Goal: Transaction & Acquisition: Obtain resource

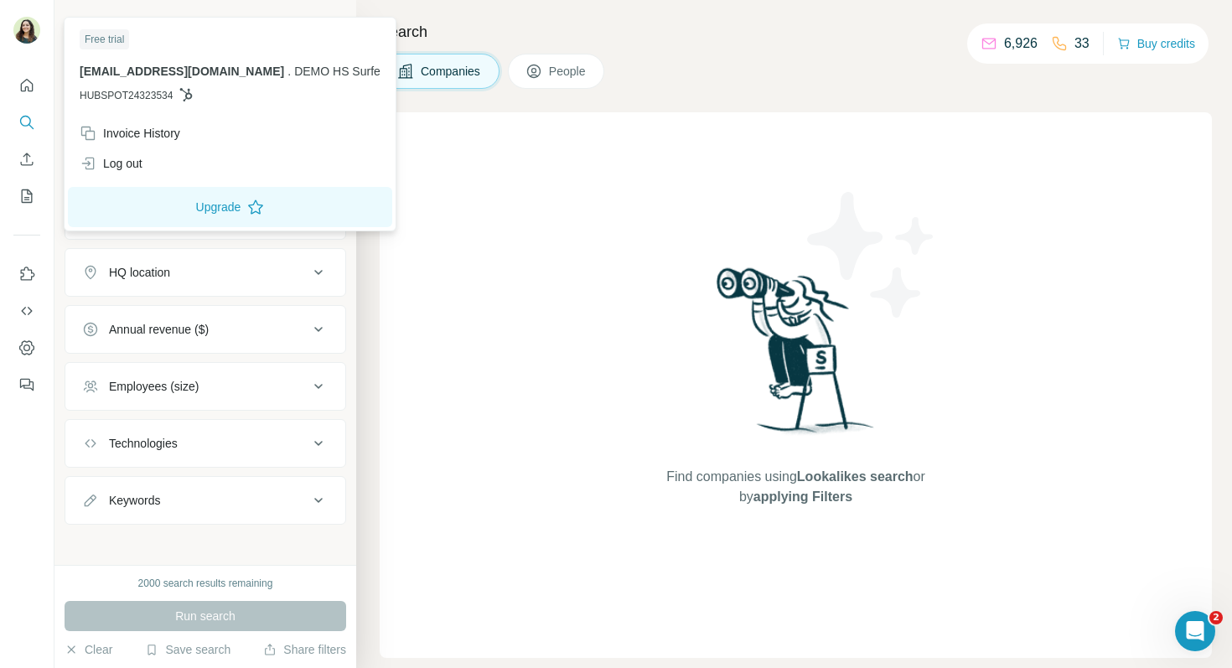
click at [22, 26] on img at bounding box center [26, 30] width 27 height 27
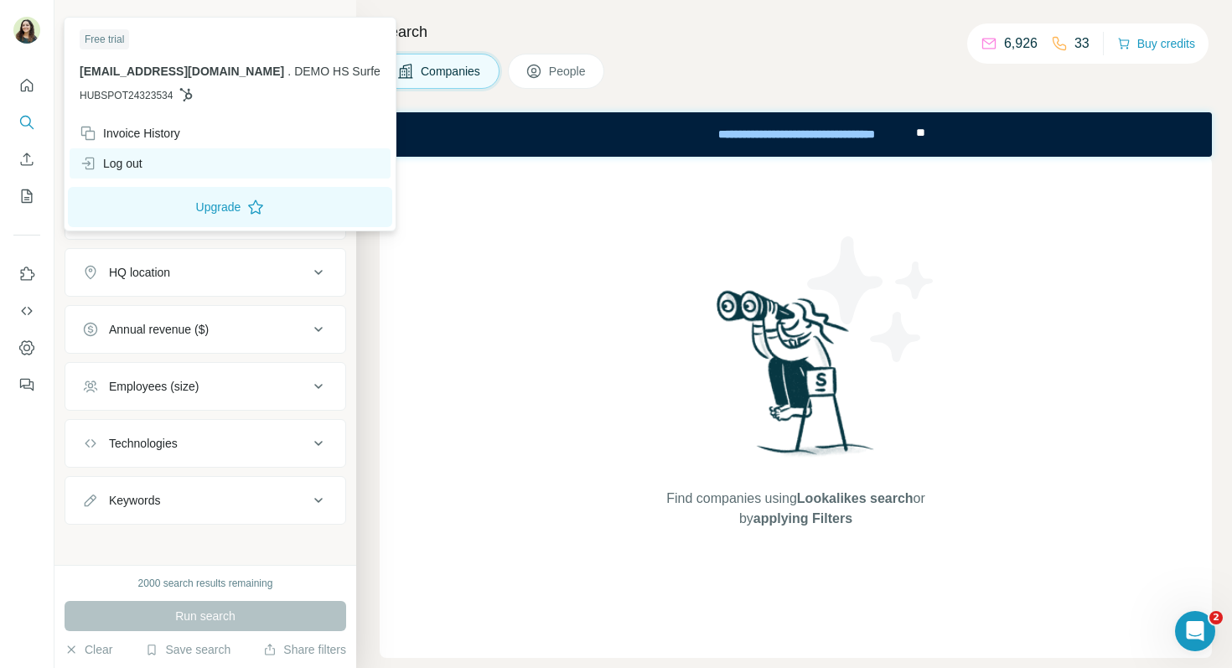
click at [185, 168] on div "Log out" at bounding box center [230, 163] width 321 height 30
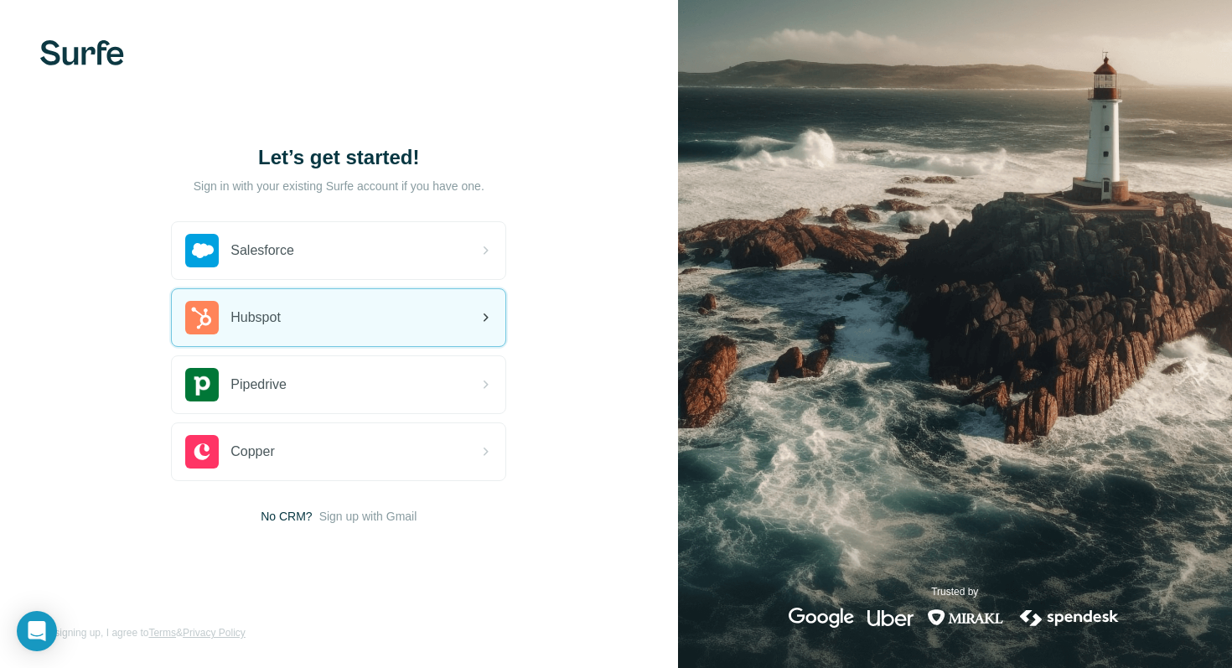
click at [319, 309] on div "Hubspot" at bounding box center [339, 317] width 334 height 57
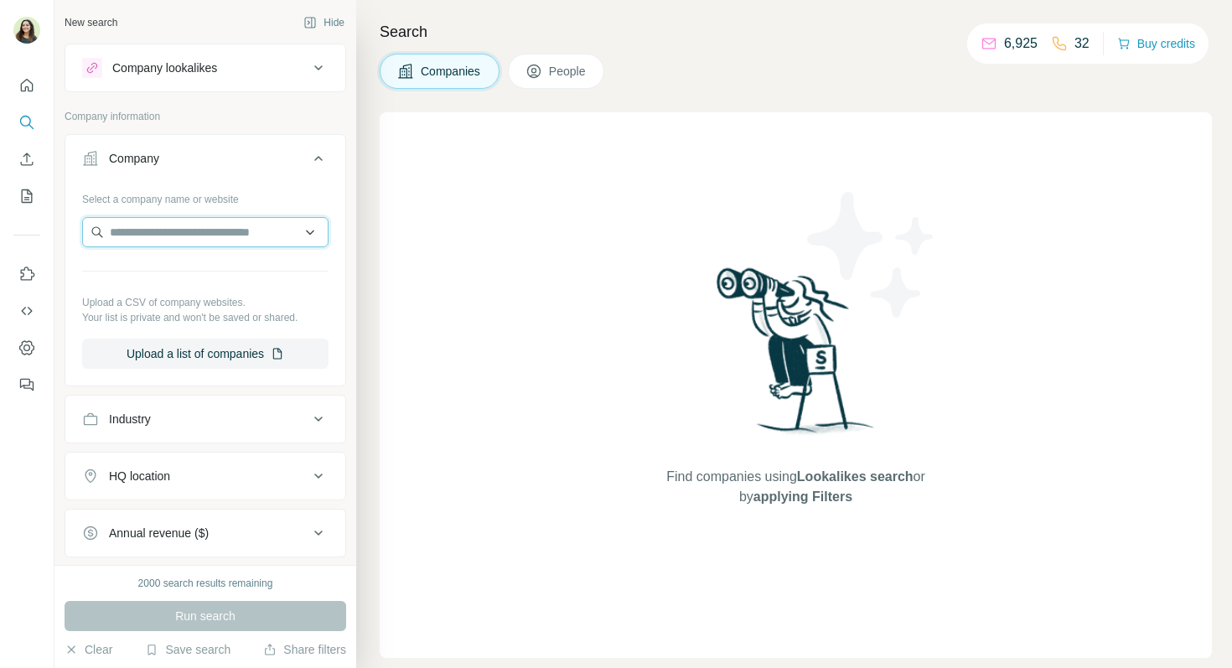
click at [200, 230] on input "text" at bounding box center [205, 232] width 246 height 30
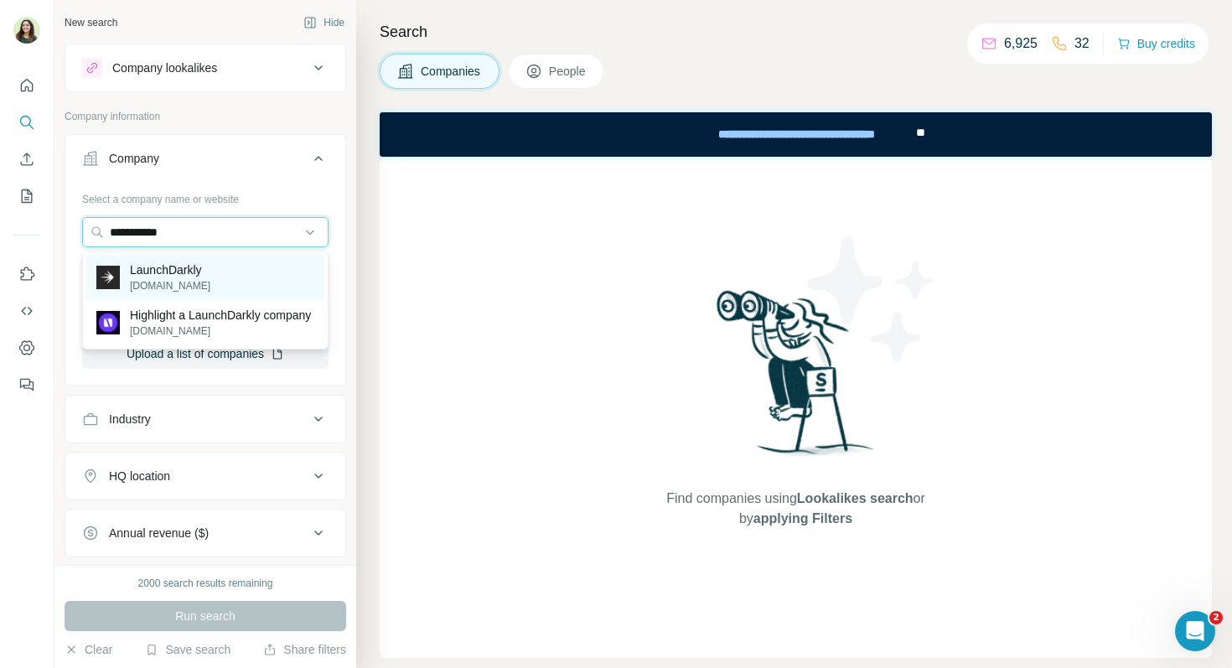
type input "**********"
click at [213, 261] on div "LaunchDarkly launchdarkly.com" at bounding box center [205, 277] width 238 height 45
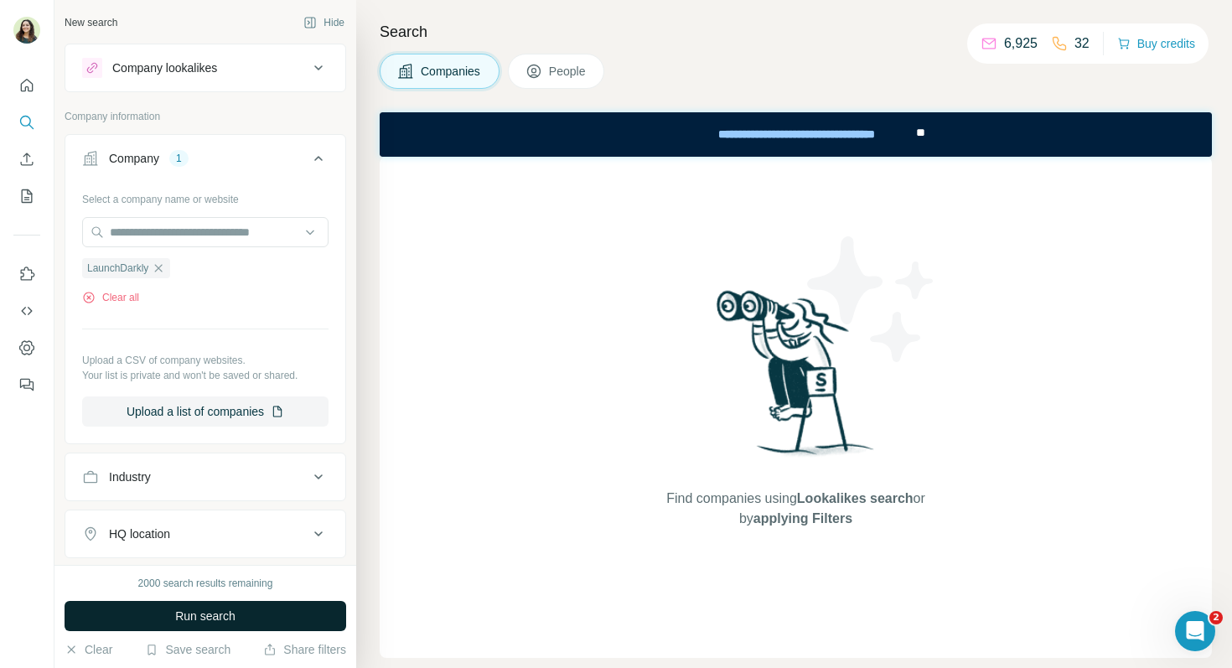
click at [198, 613] on span "Run search" at bounding box center [205, 616] width 60 height 17
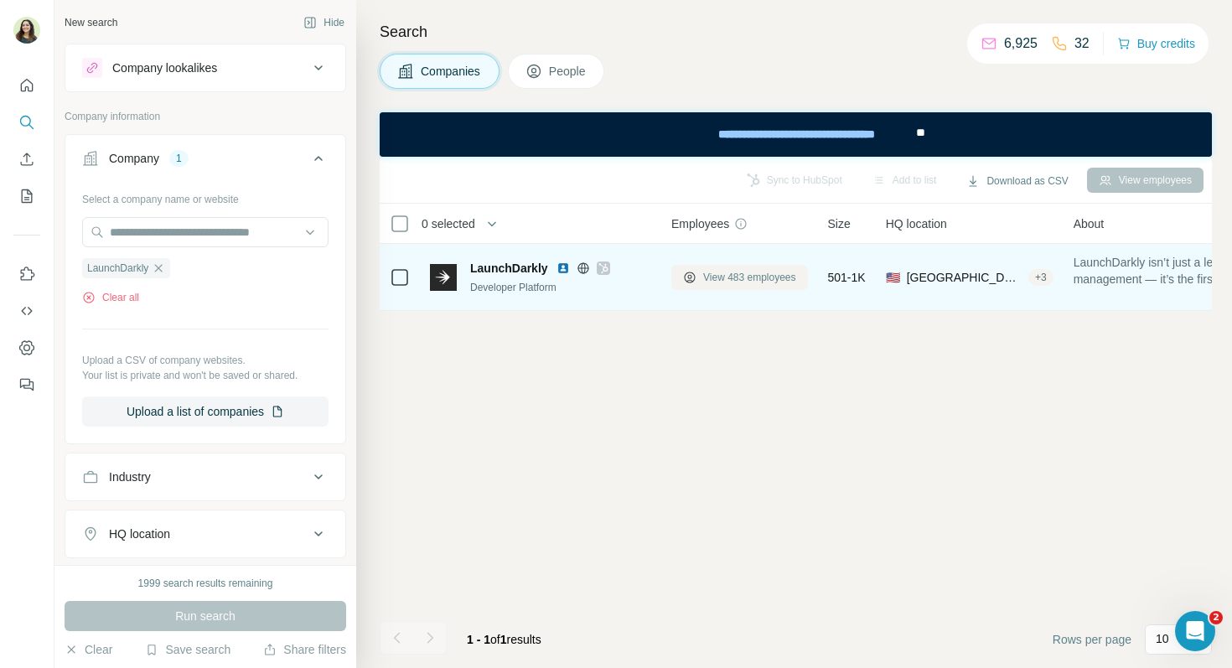
click at [705, 277] on span "View 483 employees" at bounding box center [749, 277] width 93 height 15
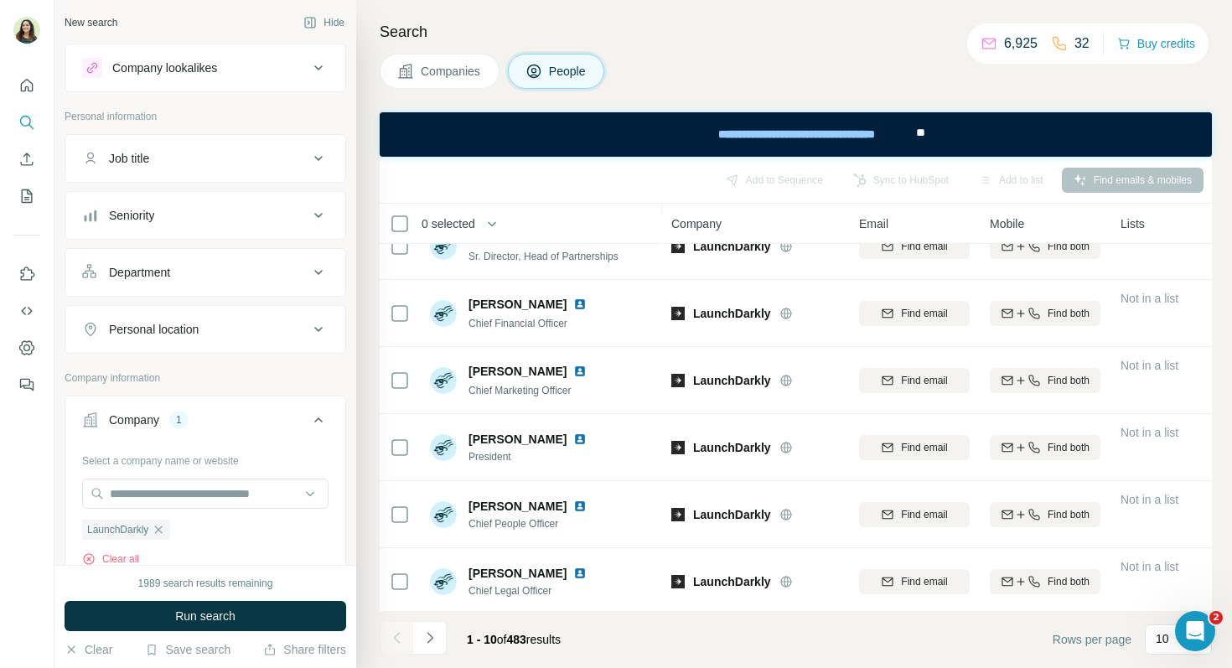
scroll to position [303, 0]
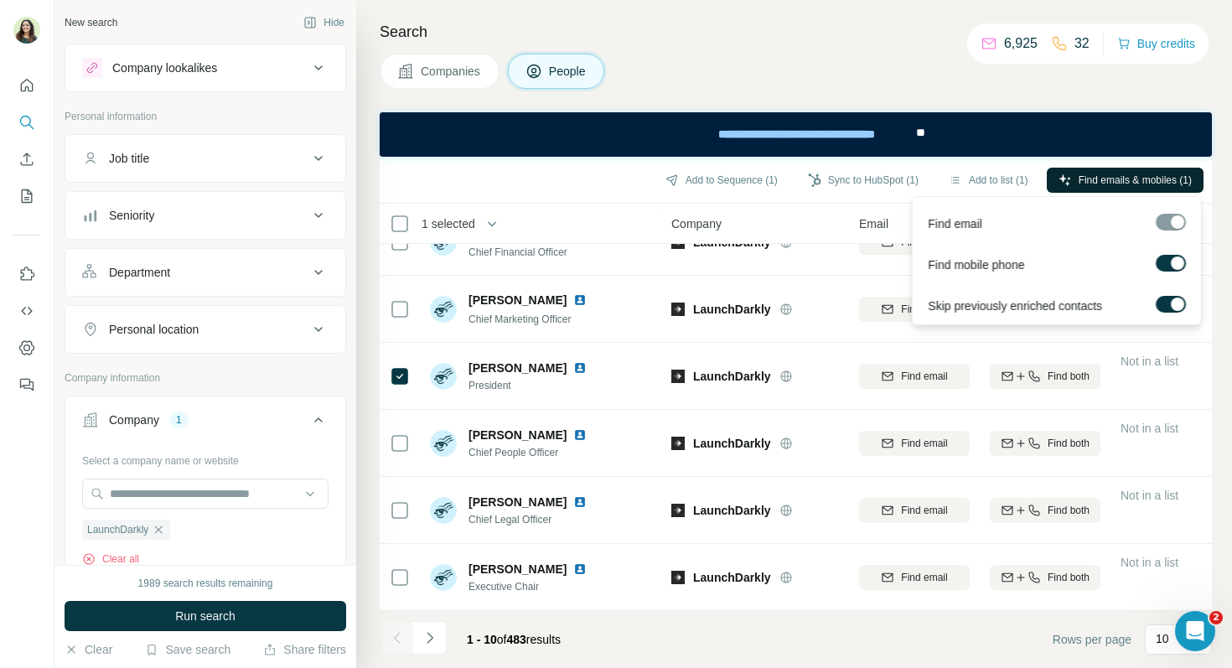
click at [1131, 177] on span "Find emails & mobiles (1)" at bounding box center [1135, 180] width 113 height 15
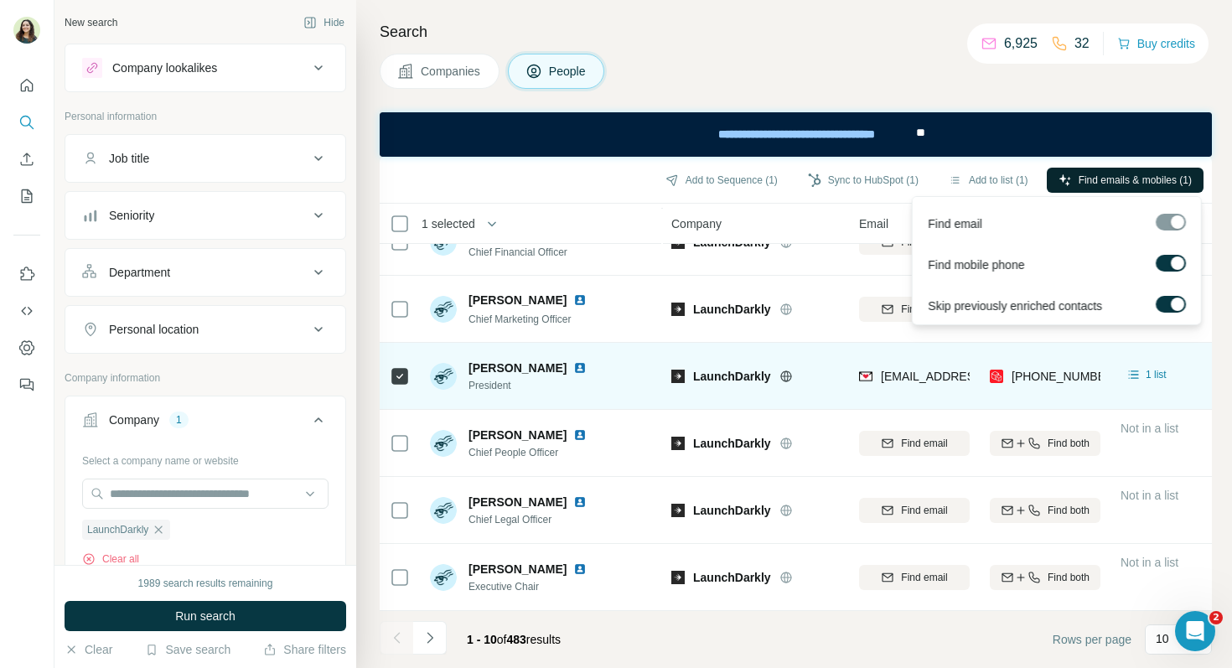
click at [573, 367] on img at bounding box center [579, 367] width 13 height 13
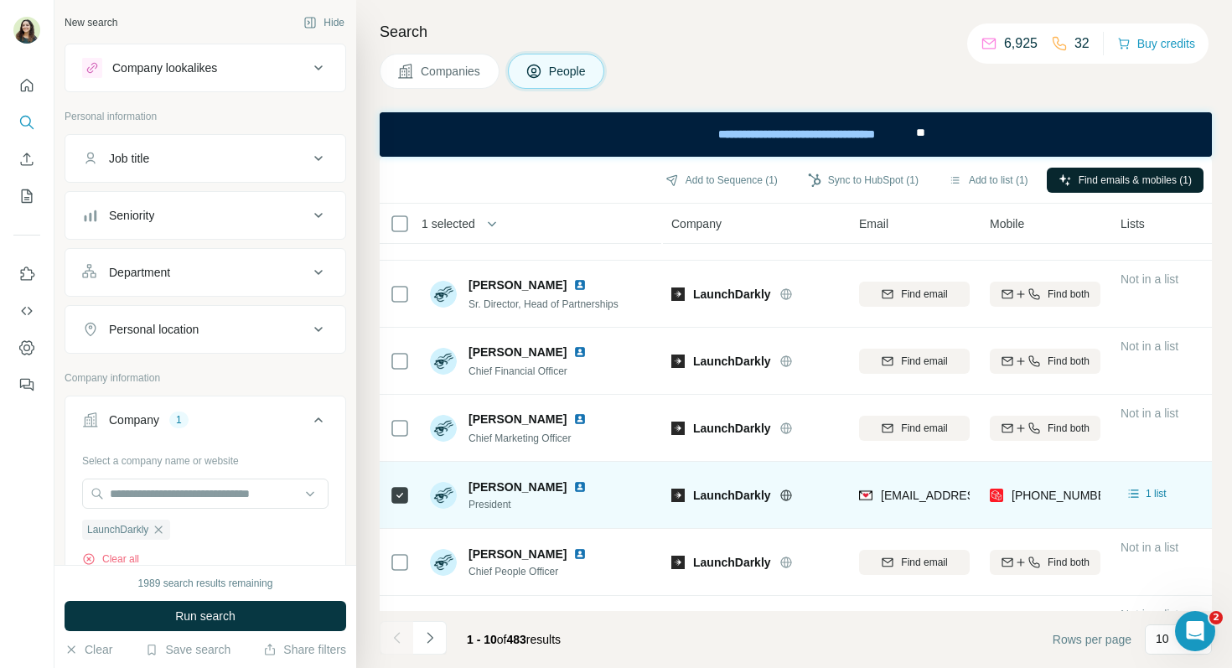
scroll to position [184, 0]
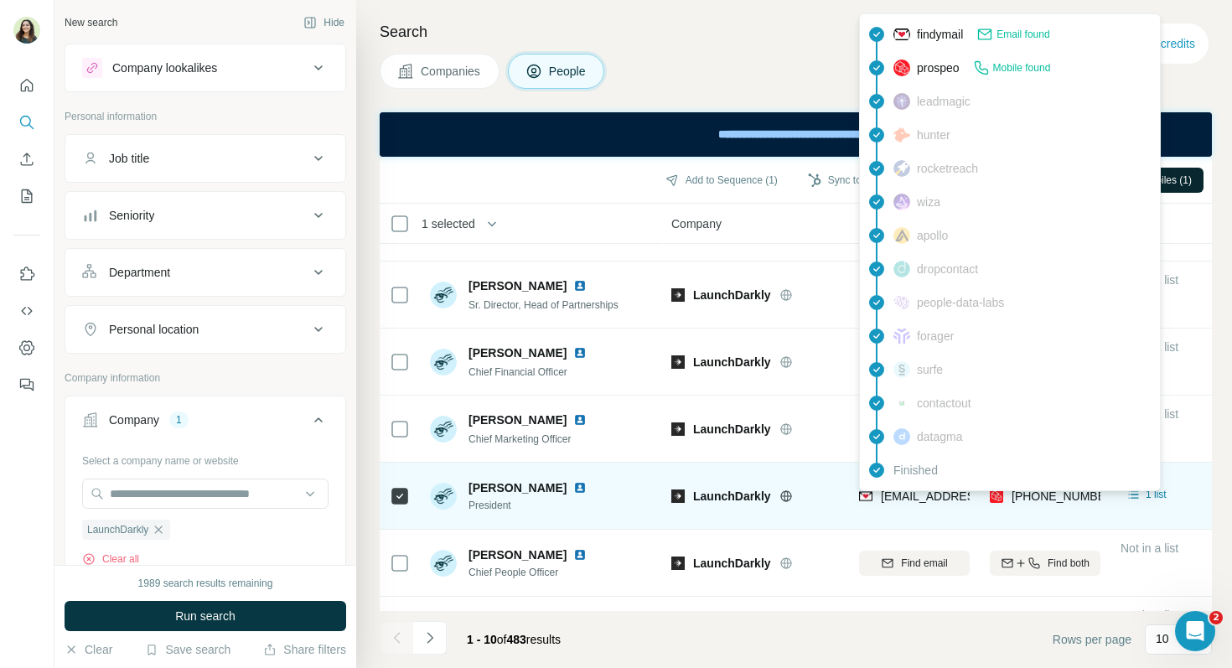
click at [867, 492] on img at bounding box center [865, 496] width 13 height 17
click at [914, 500] on span "mholm@launchdarkly.com" at bounding box center [980, 495] width 199 height 13
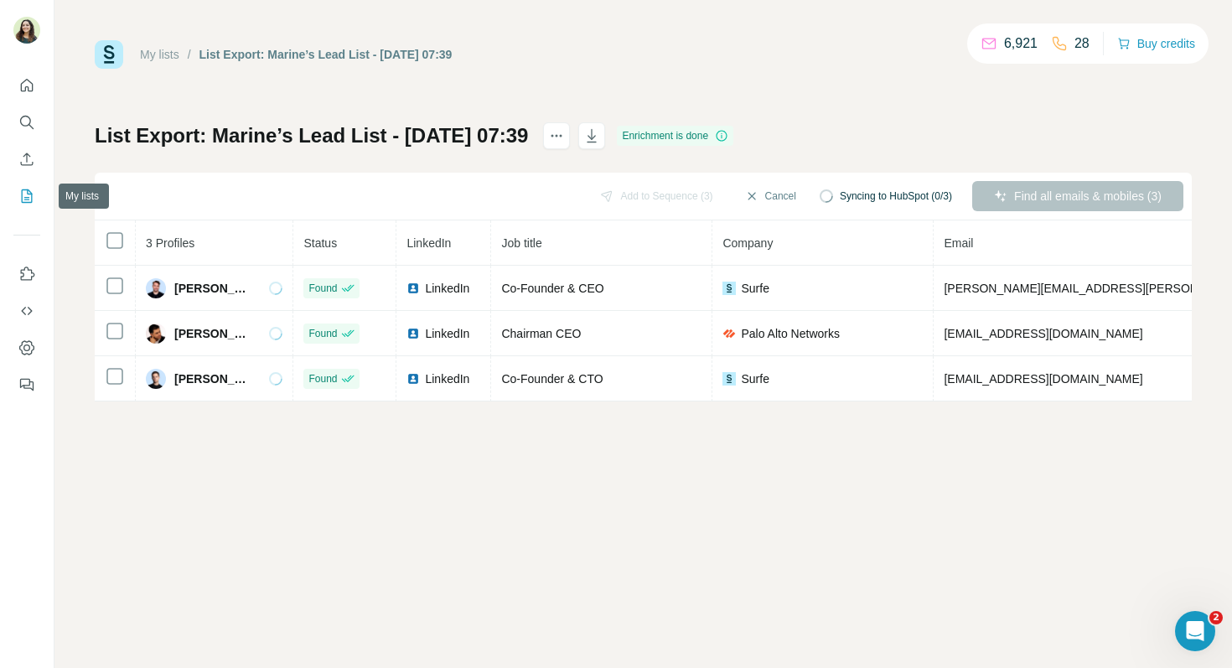
click at [28, 193] on icon "My lists" at bounding box center [26, 196] width 17 height 17
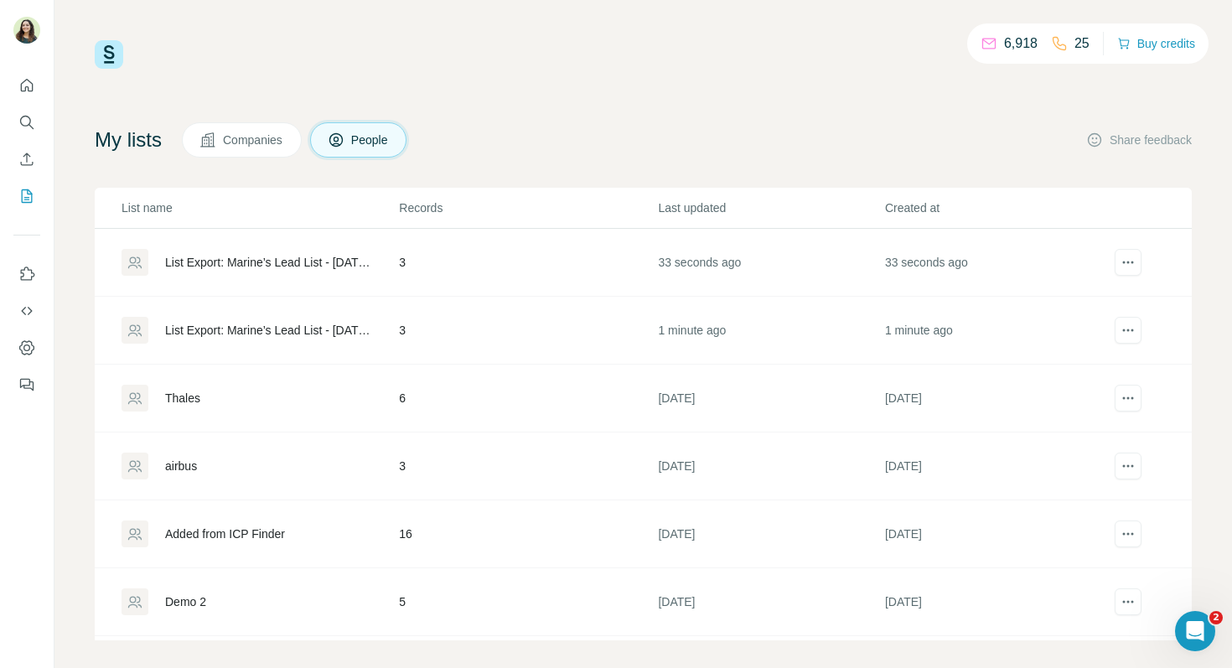
click at [252, 268] on div "List Export: Marine’s Lead List - [DATE] 07:40" at bounding box center [267, 262] width 205 height 17
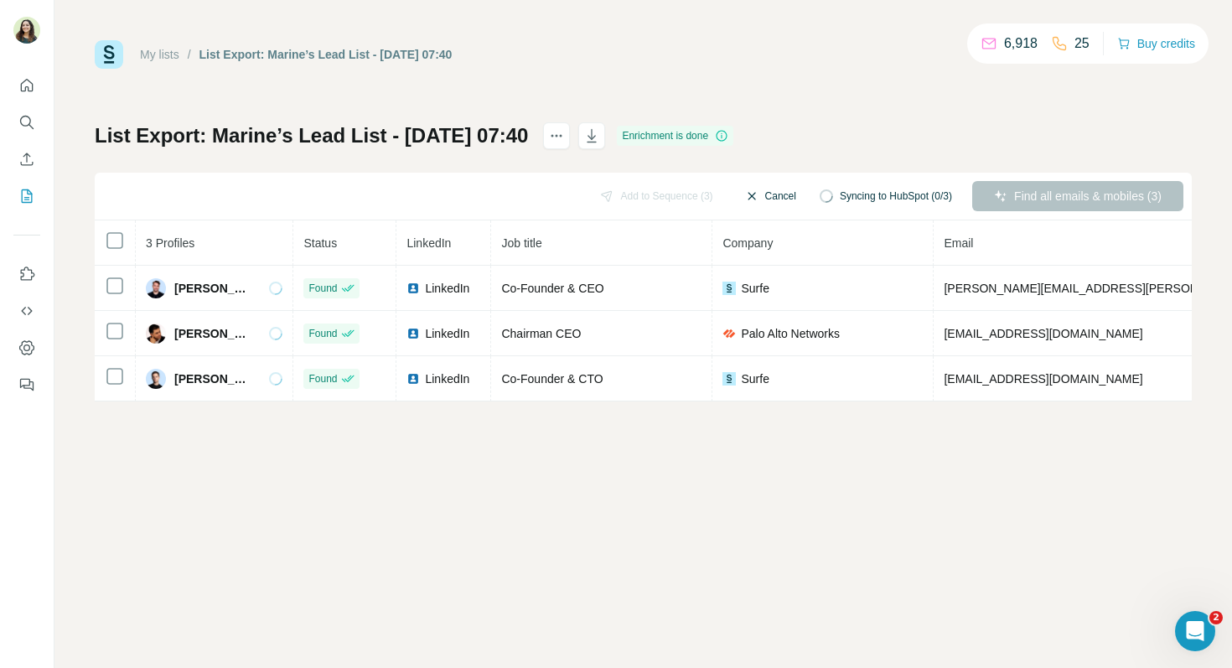
click at [764, 195] on button "Cancel" at bounding box center [770, 196] width 75 height 30
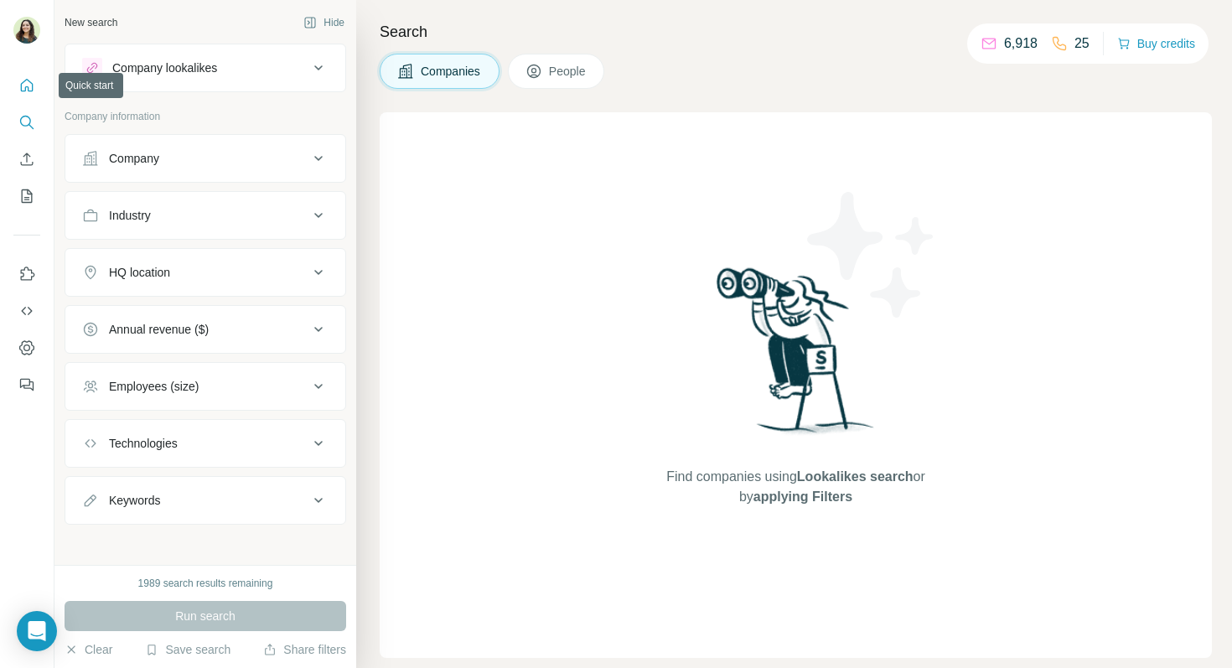
click at [22, 91] on icon "Quick start" at bounding box center [26, 85] width 17 height 17
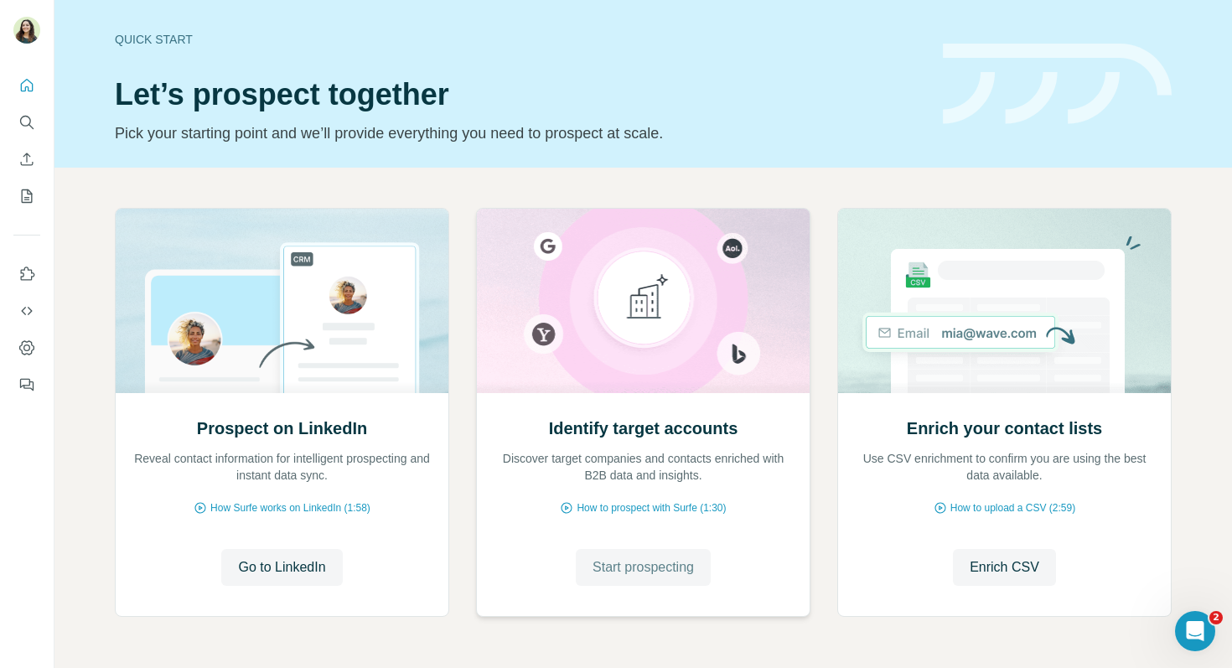
click at [625, 564] on span "Start prospecting" at bounding box center [643, 567] width 101 height 20
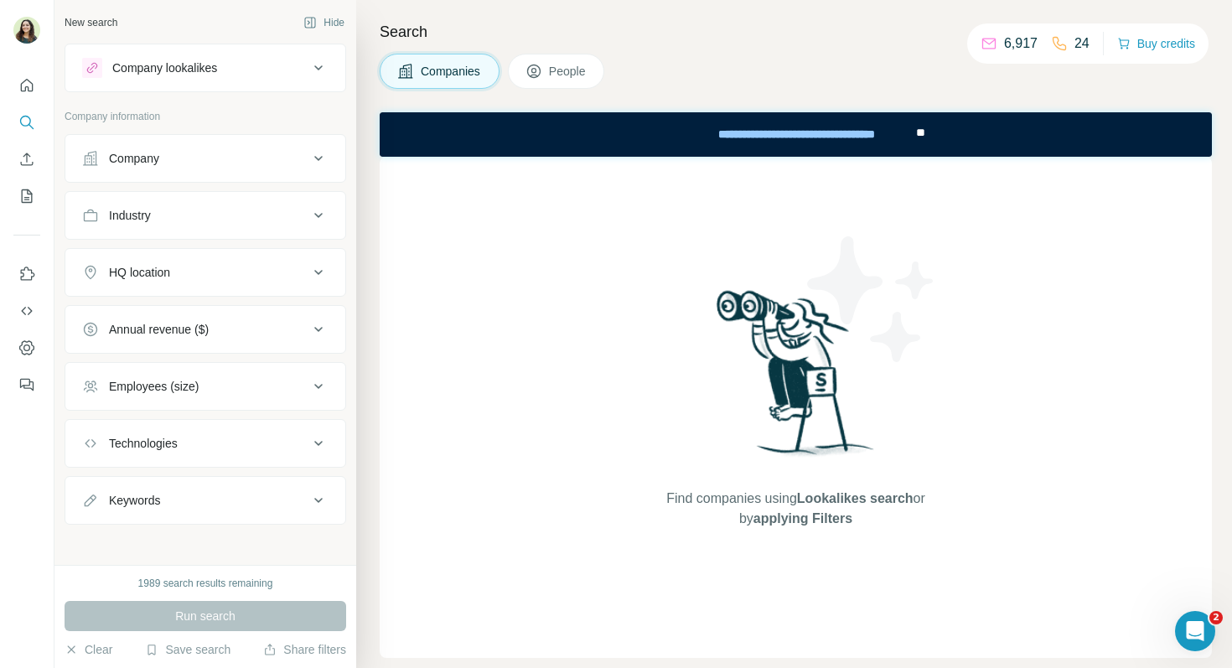
click at [242, 152] on div "Company" at bounding box center [195, 158] width 226 height 17
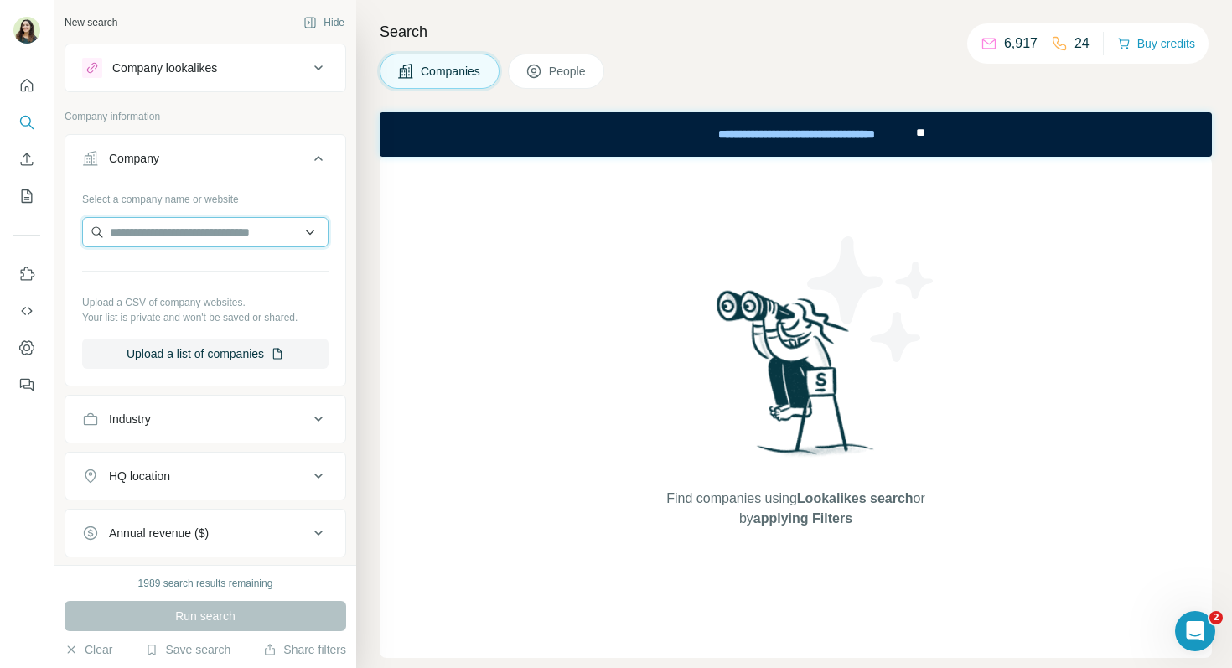
click at [199, 221] on input "text" at bounding box center [205, 232] width 246 height 30
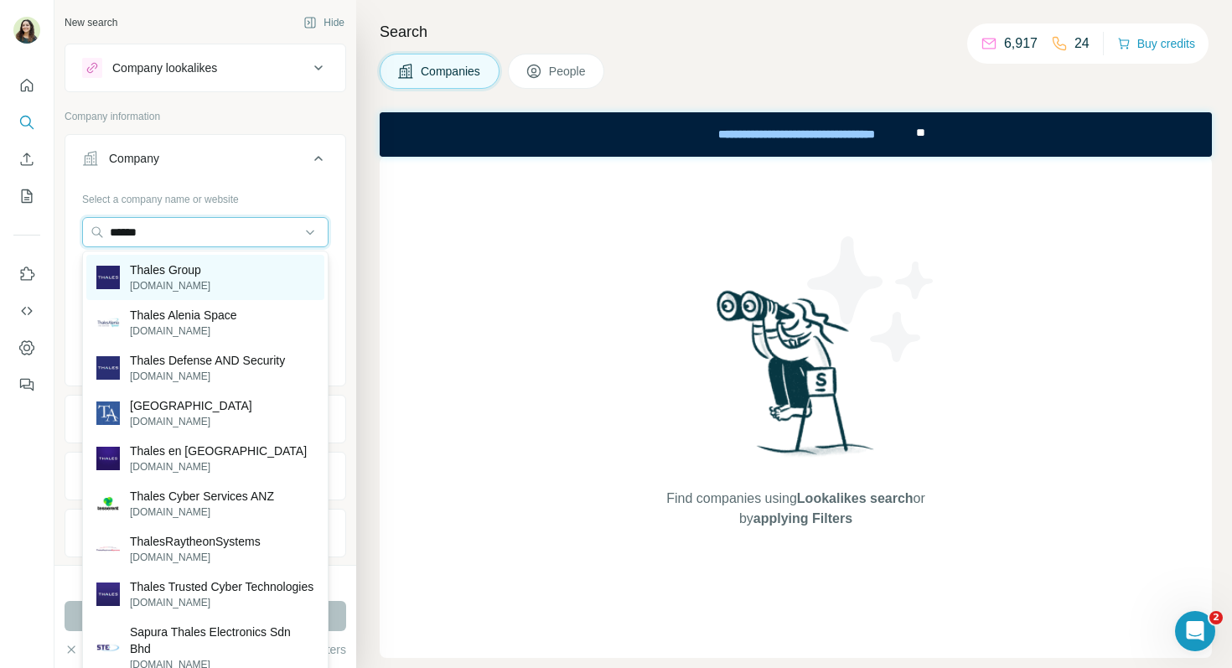
type input "******"
click at [199, 278] on p "[DOMAIN_NAME]" at bounding box center [170, 285] width 80 height 15
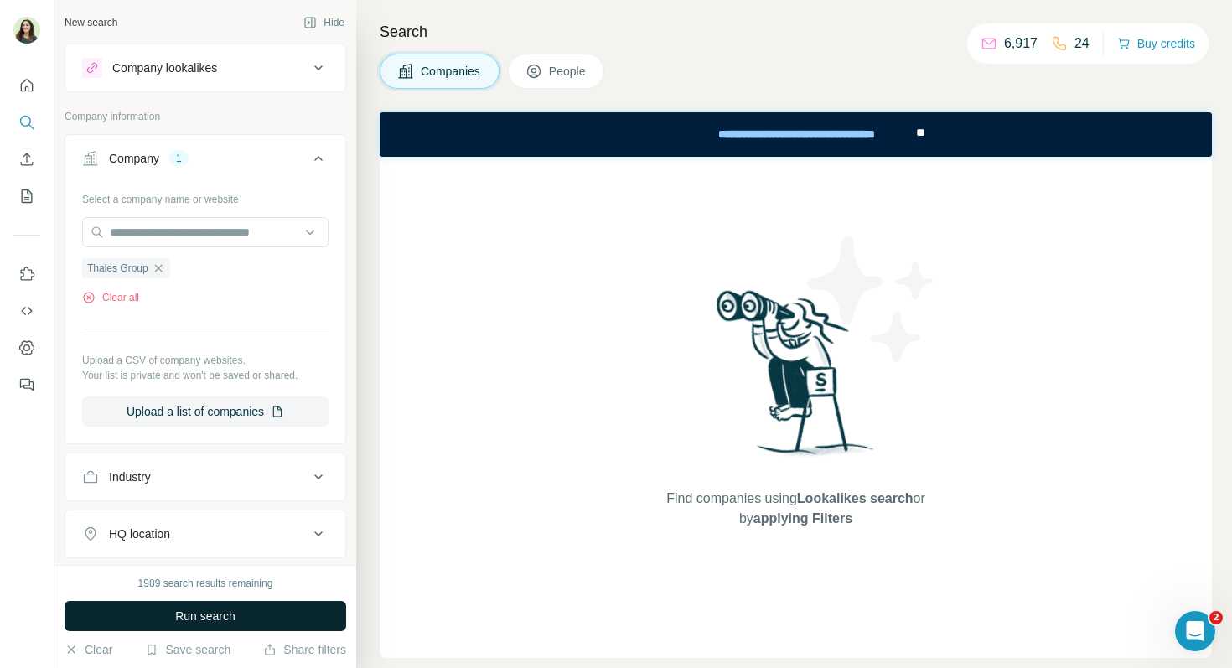
click at [189, 624] on span "Run search" at bounding box center [205, 616] width 60 height 17
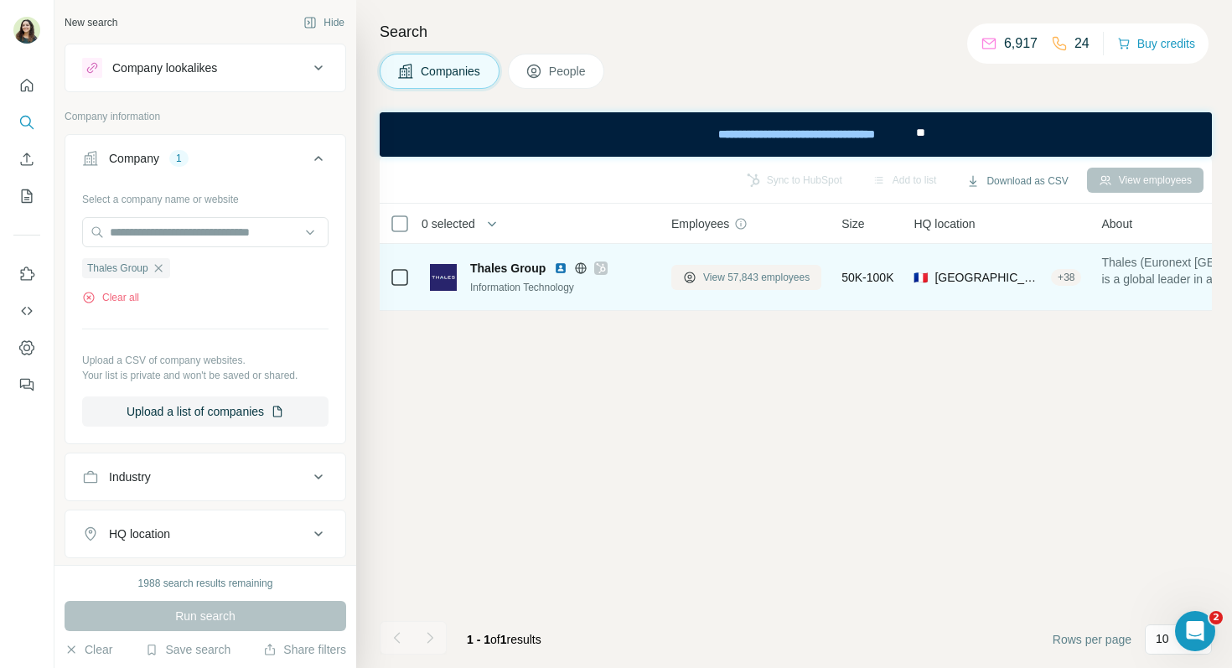
click at [712, 277] on span "View 57,843 employees" at bounding box center [756, 277] width 106 height 15
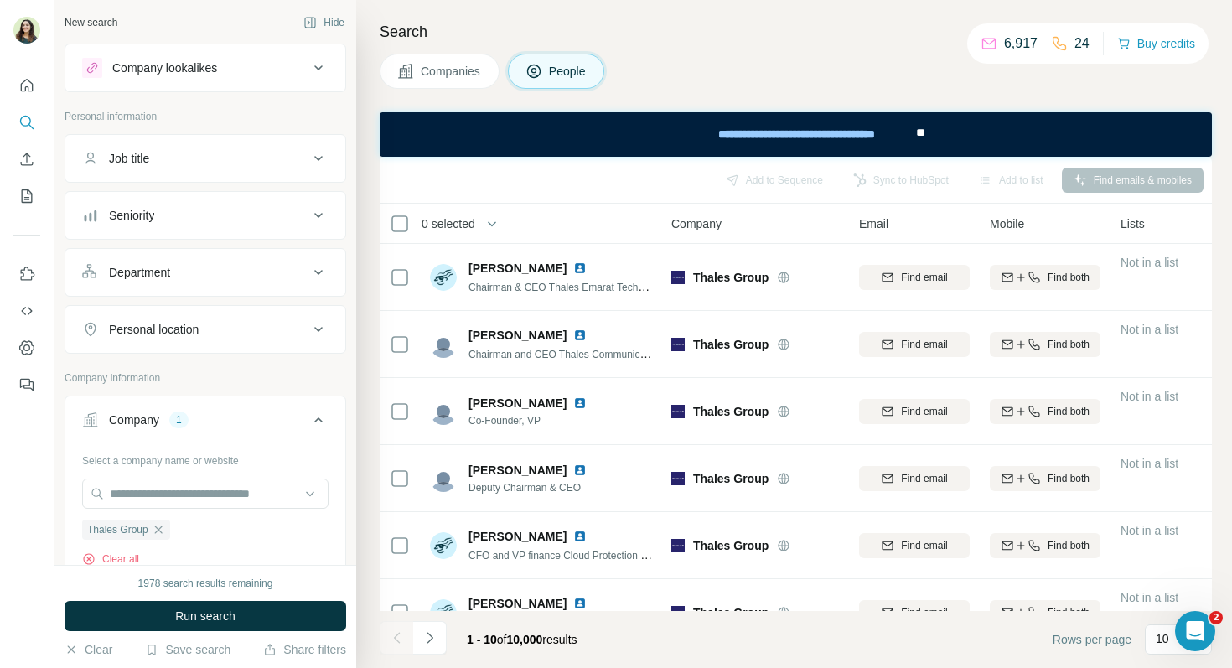
click at [304, 165] on div "Job title" at bounding box center [195, 158] width 226 height 17
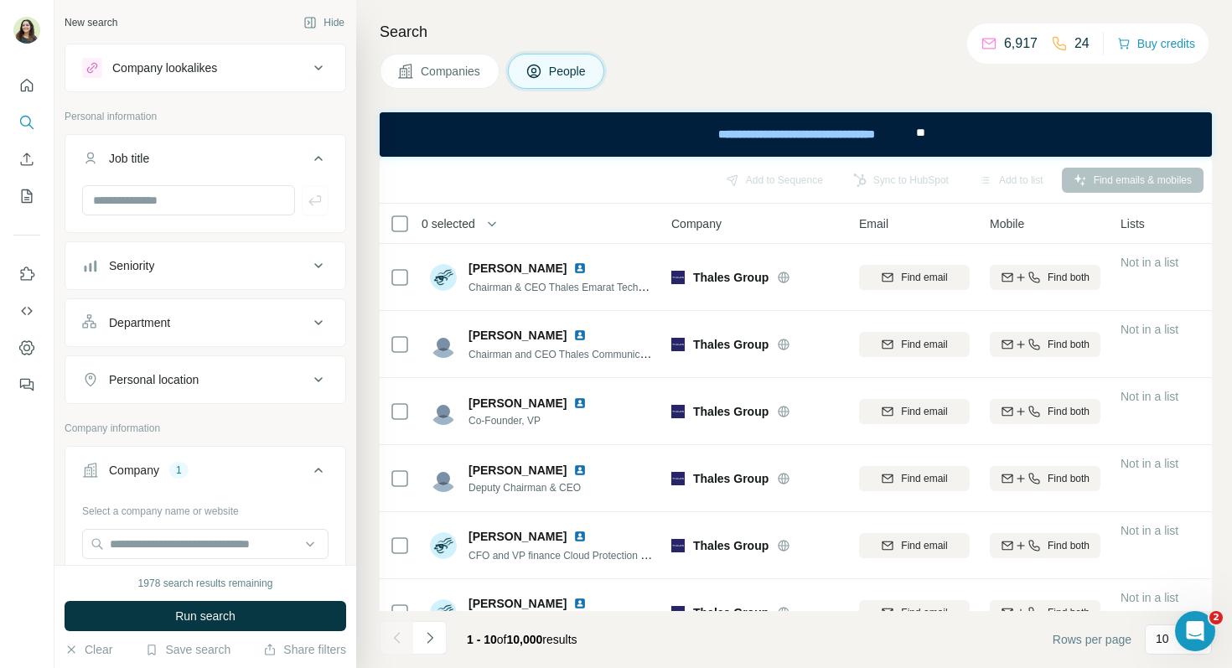
scroll to position [139, 0]
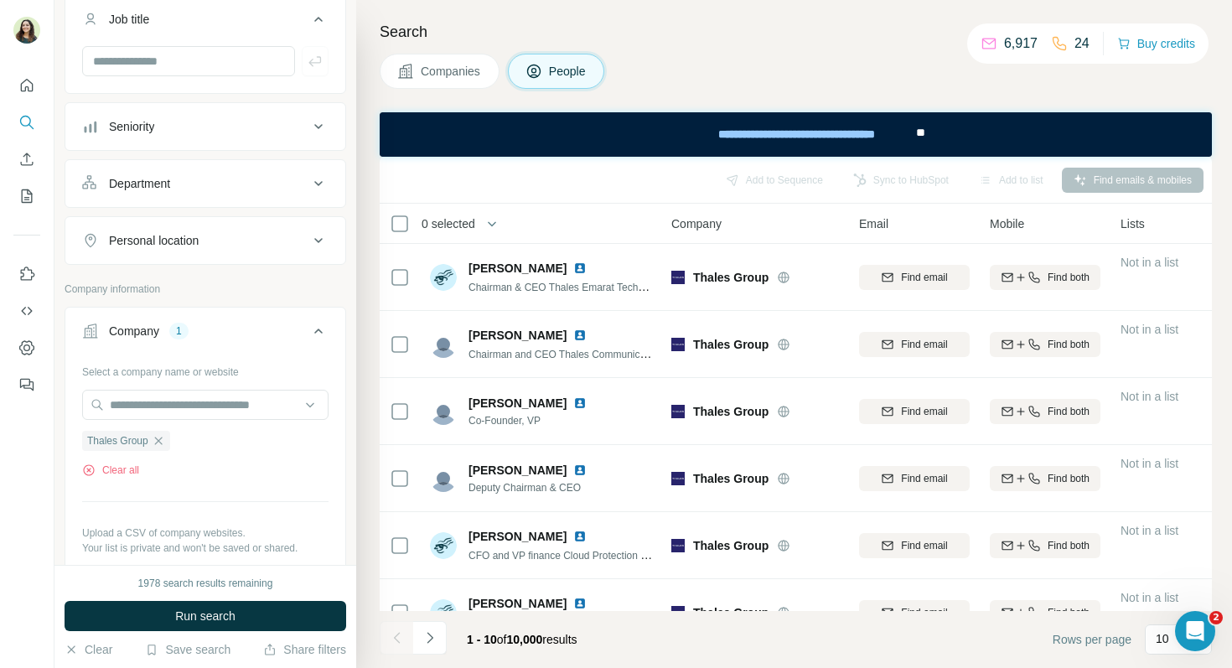
click at [269, 142] on button "Seniority" at bounding box center [205, 126] width 280 height 40
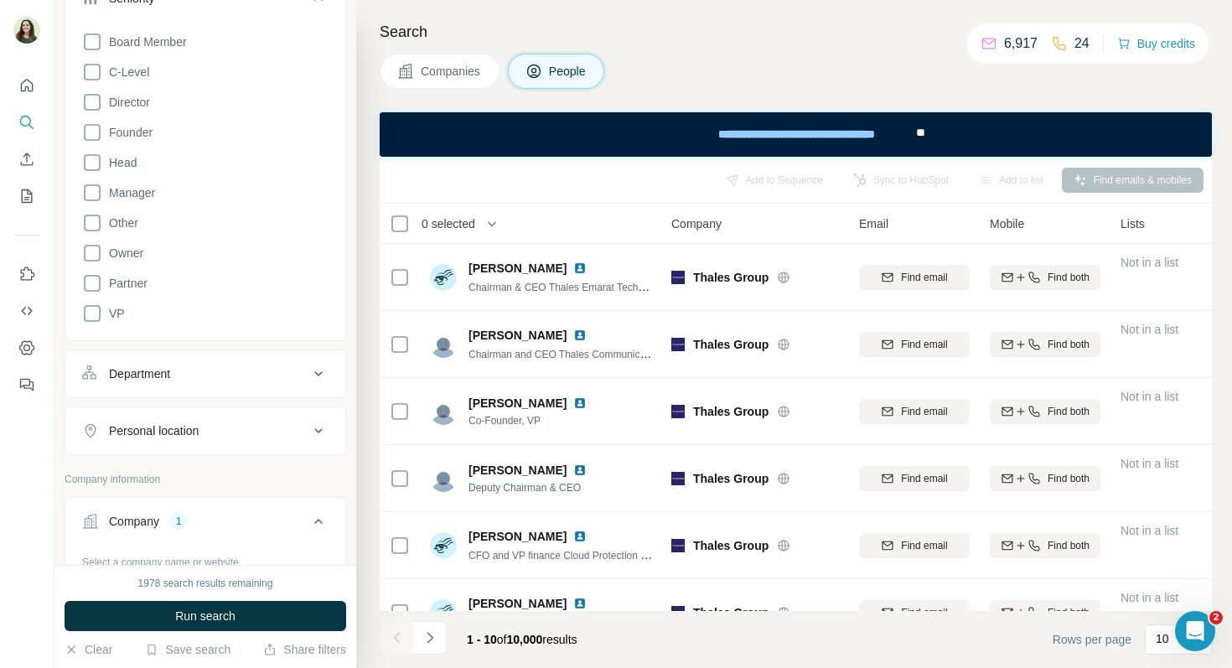
scroll to position [275, 0]
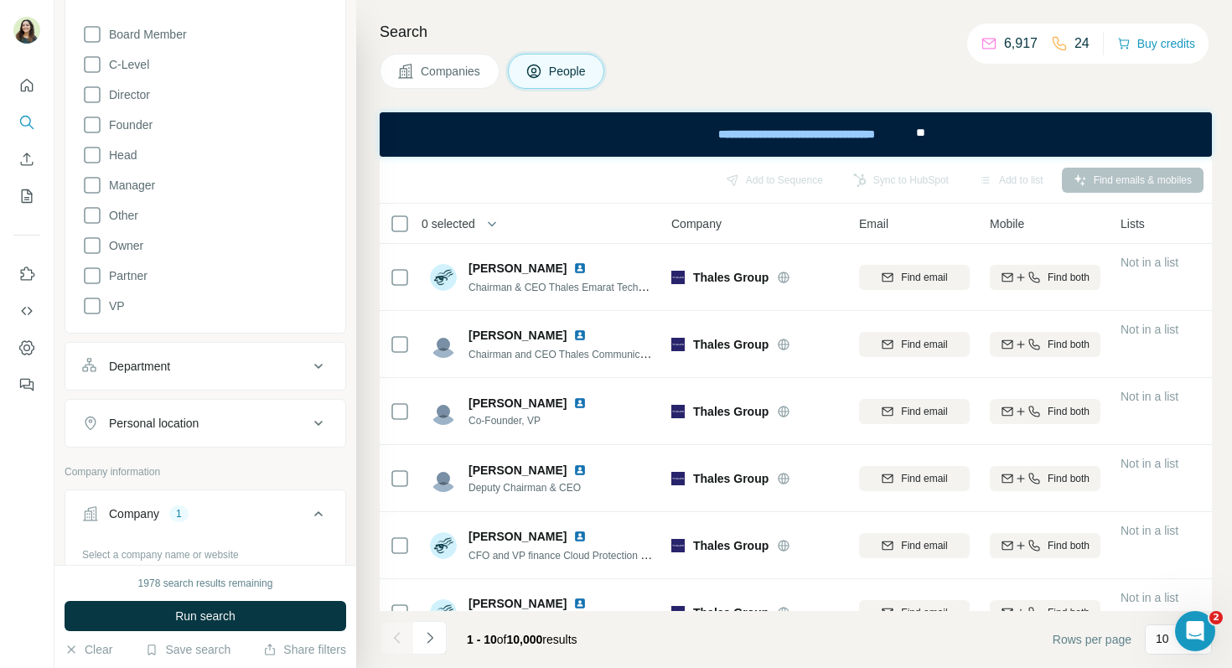
click at [214, 372] on div "Department" at bounding box center [195, 366] width 226 height 17
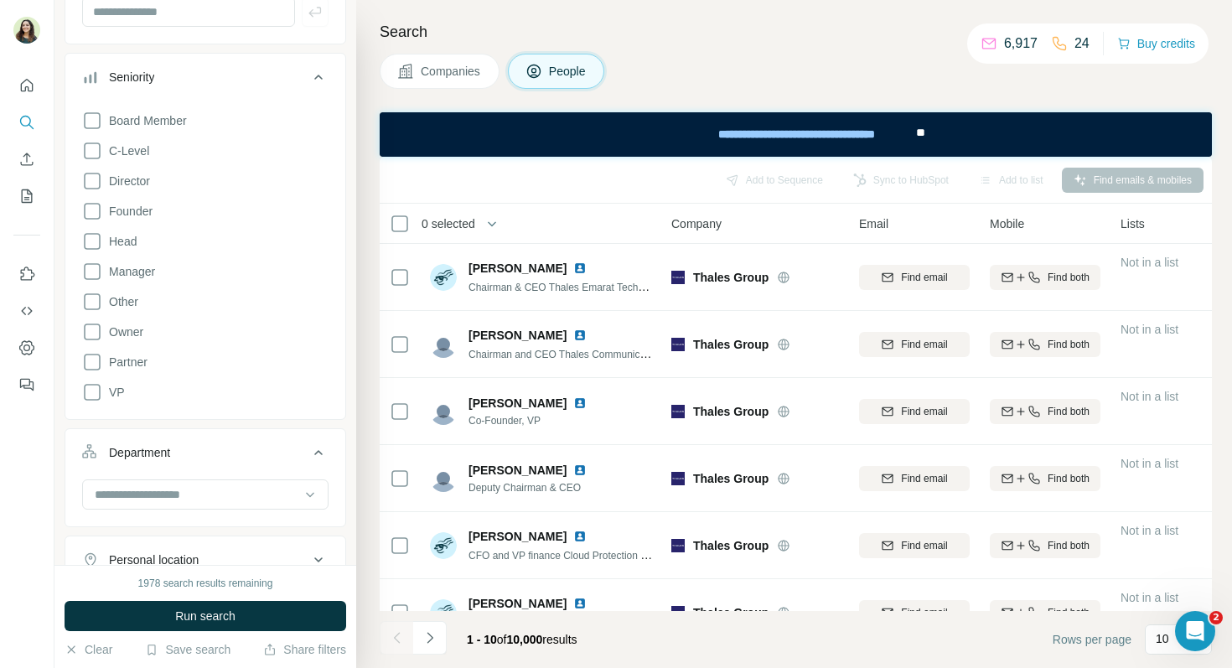
scroll to position [172, 0]
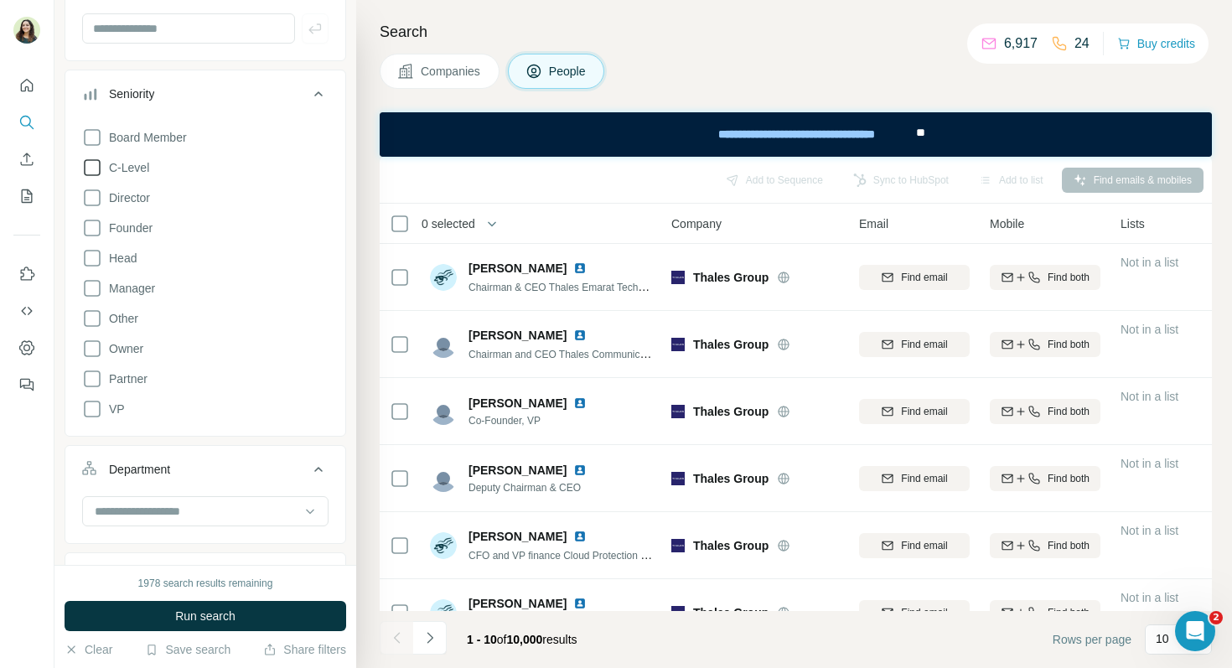
click at [100, 166] on icon at bounding box center [92, 167] width 17 height 17
click at [90, 202] on icon at bounding box center [92, 198] width 20 height 20
click at [92, 283] on icon at bounding box center [92, 288] width 20 height 20
click at [92, 407] on icon at bounding box center [92, 409] width 20 height 20
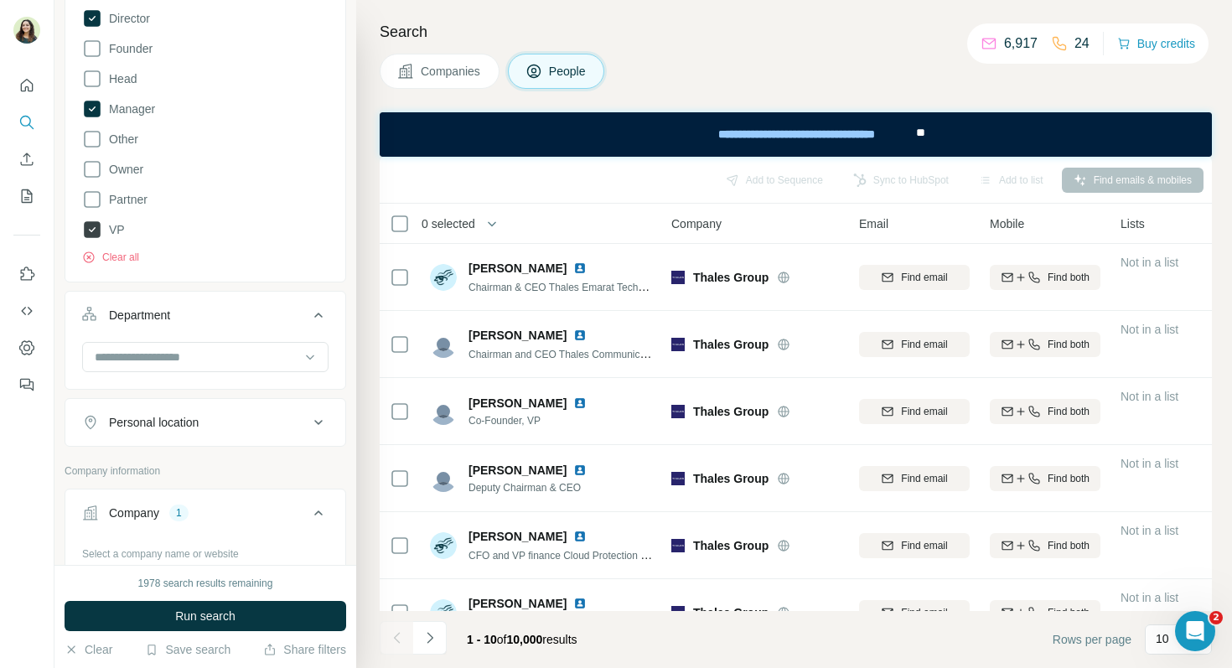
scroll to position [353, 0]
click at [140, 358] on input at bounding box center [196, 355] width 207 height 18
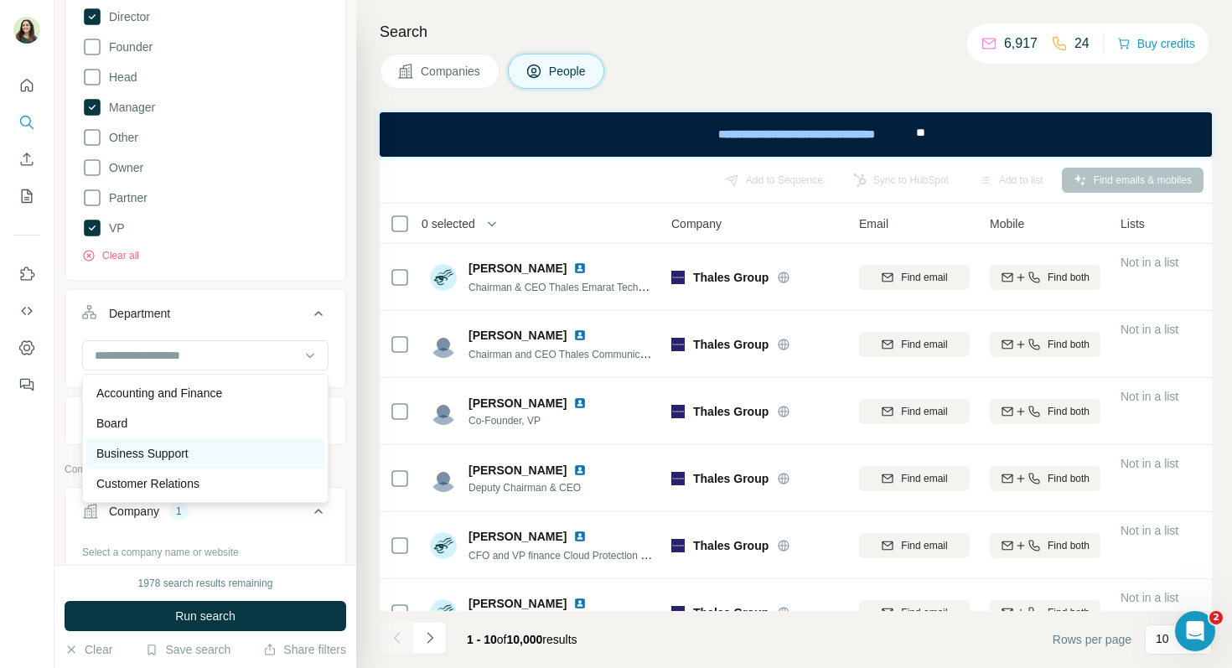
click at [165, 450] on p "Business Support" at bounding box center [142, 453] width 92 height 17
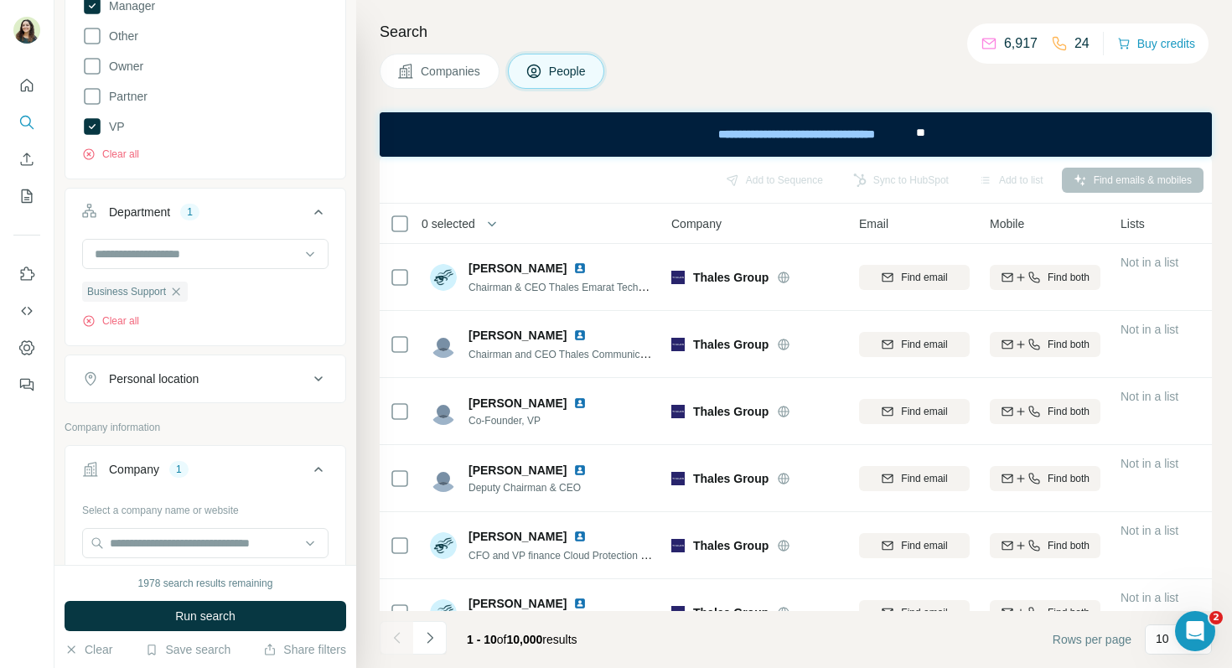
scroll to position [458, 0]
click at [172, 389] on button "Personal location" at bounding box center [205, 375] width 280 height 40
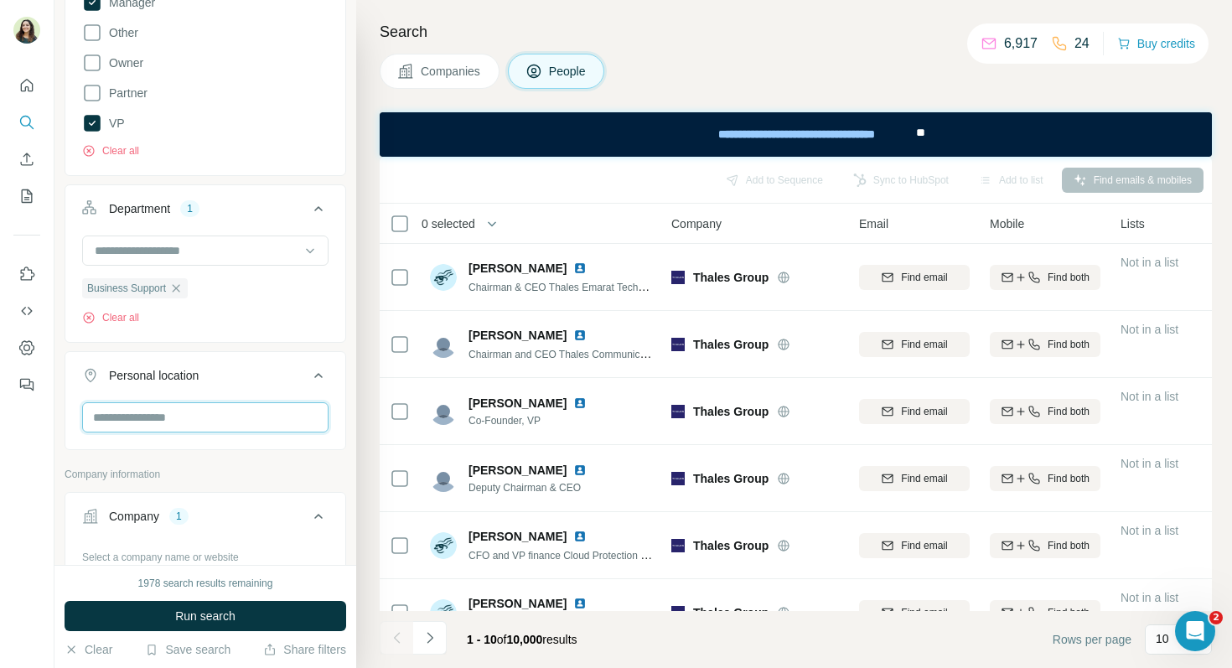
click at [163, 425] on input "text" at bounding box center [205, 417] width 246 height 30
type input "****"
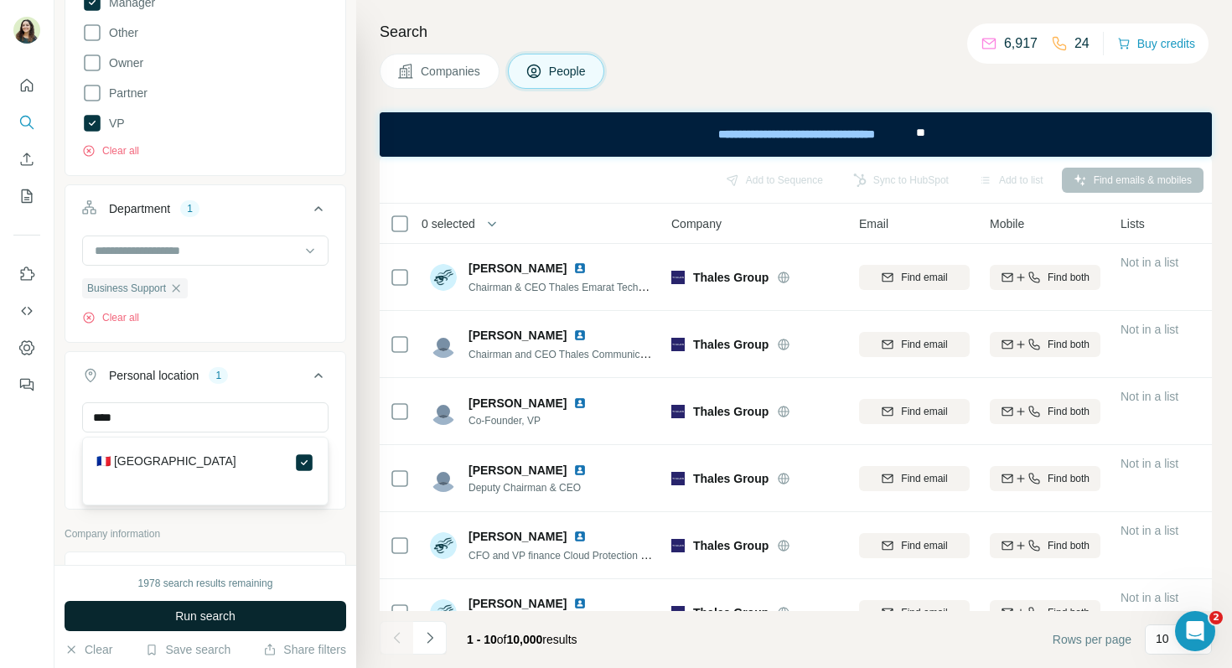
click at [282, 614] on button "Run search" at bounding box center [206, 616] width 282 height 30
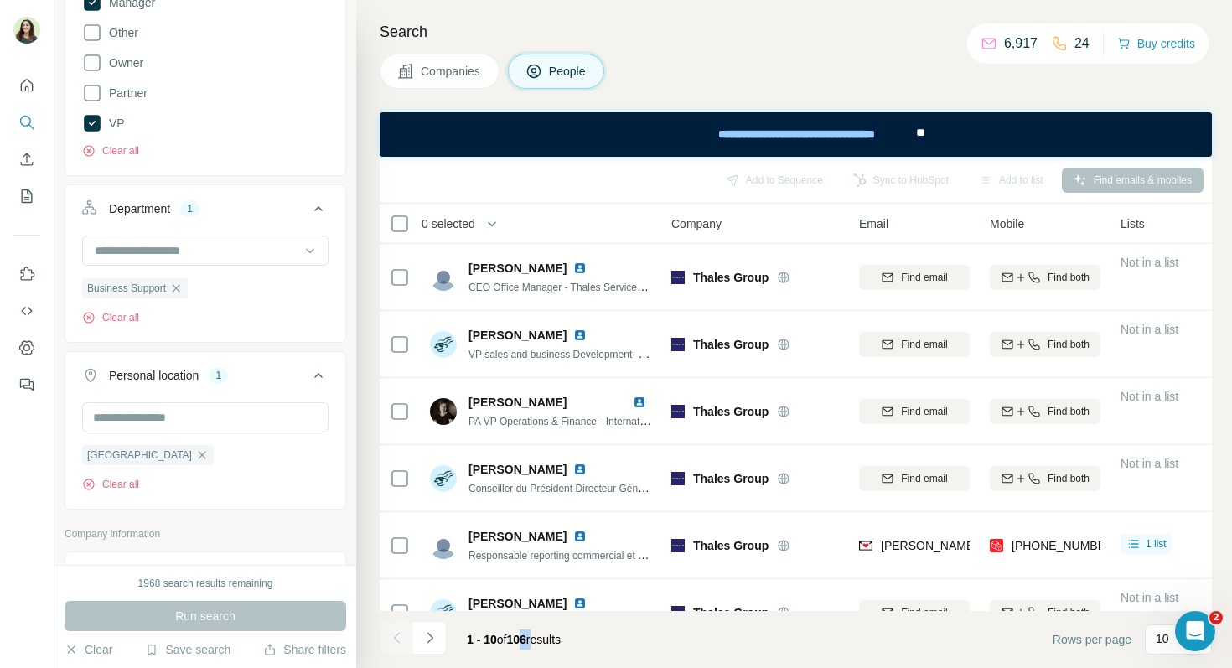
drag, startPoint x: 519, startPoint y: 643, endPoint x: 542, endPoint y: 643, distance: 23.5
click at [545, 644] on span "1 - 10 of 106 results" at bounding box center [514, 639] width 94 height 13
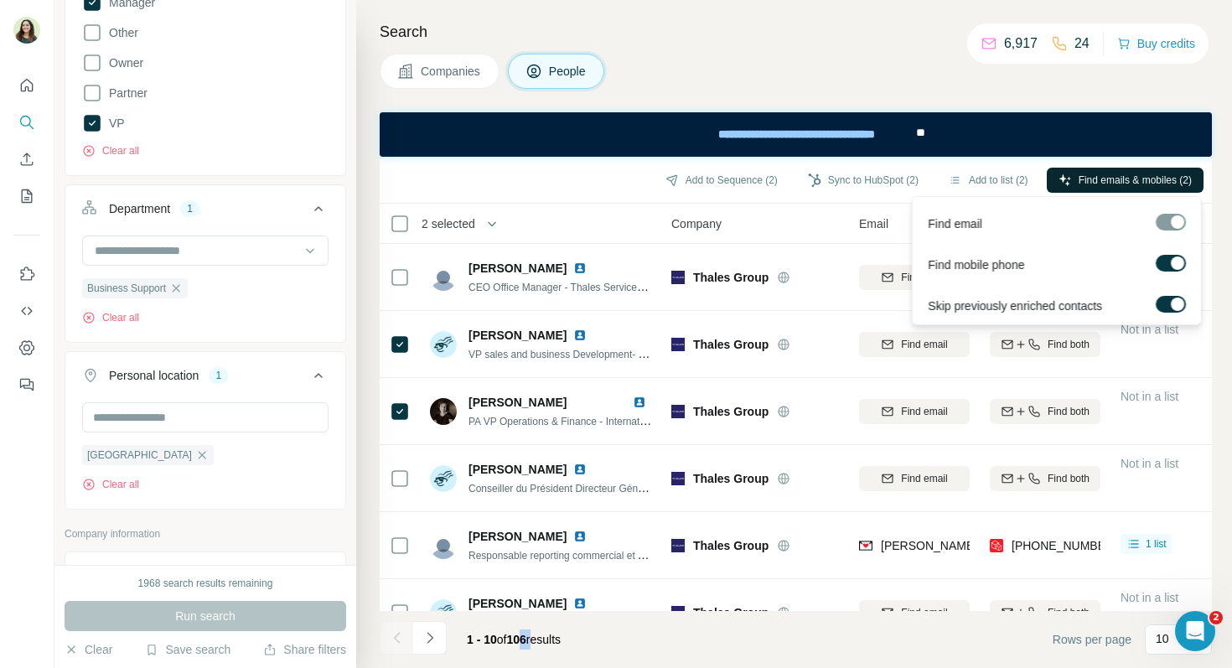
click at [1080, 174] on span "Find emails & mobiles (2)" at bounding box center [1135, 180] width 113 height 15
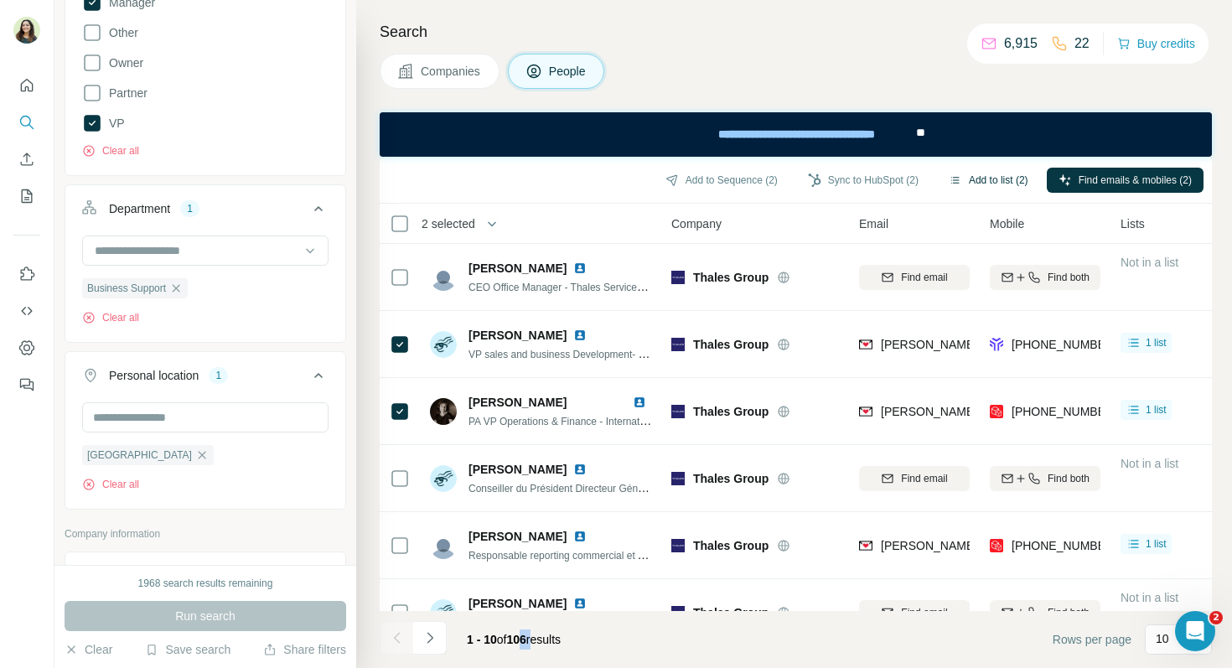
click at [986, 178] on button "Add to list (2)" at bounding box center [988, 180] width 103 height 25
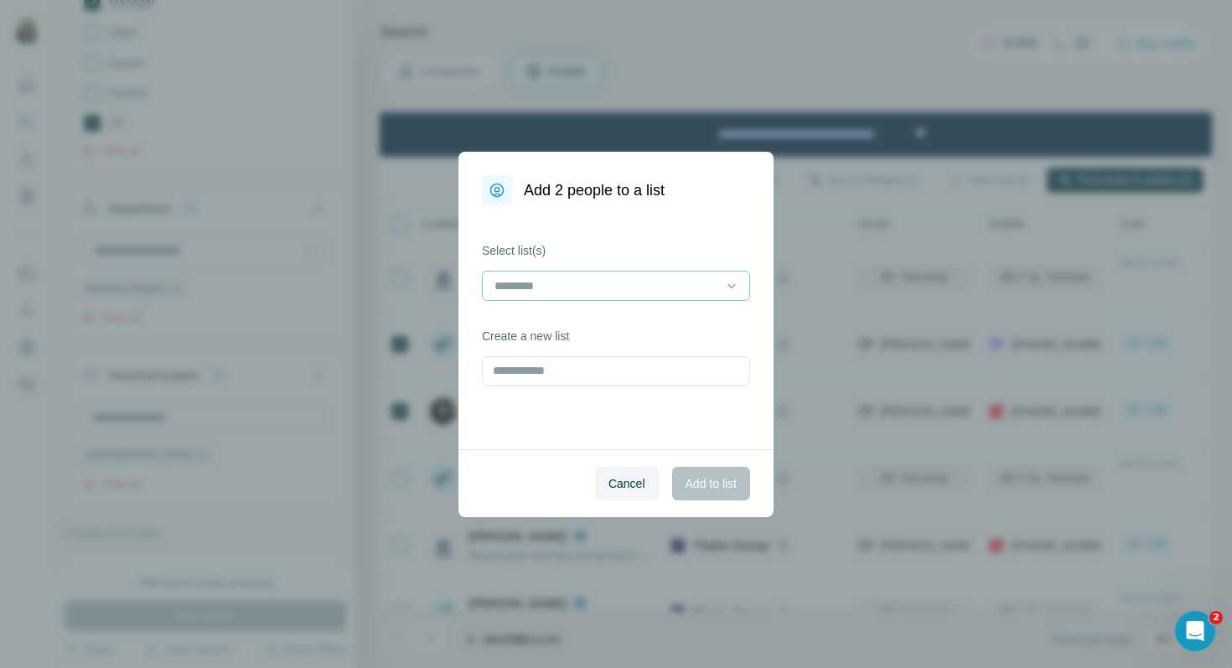
click at [632, 273] on div at bounding box center [606, 286] width 226 height 28
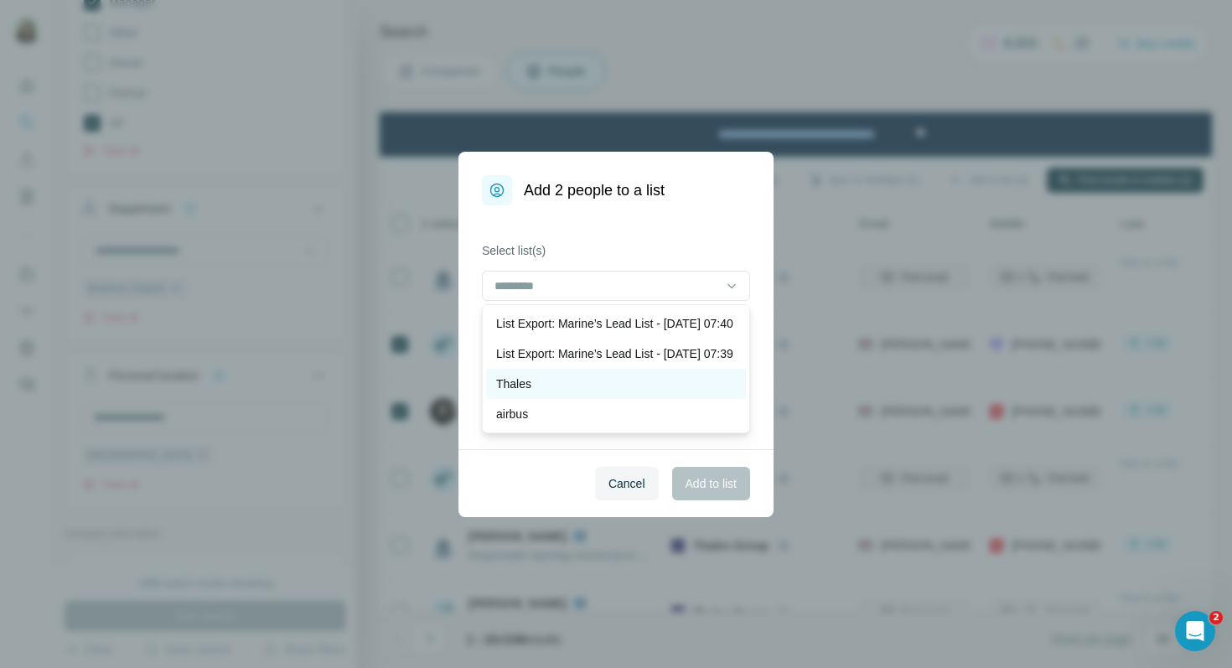
click at [560, 392] on div "Thales" at bounding box center [616, 383] width 240 height 17
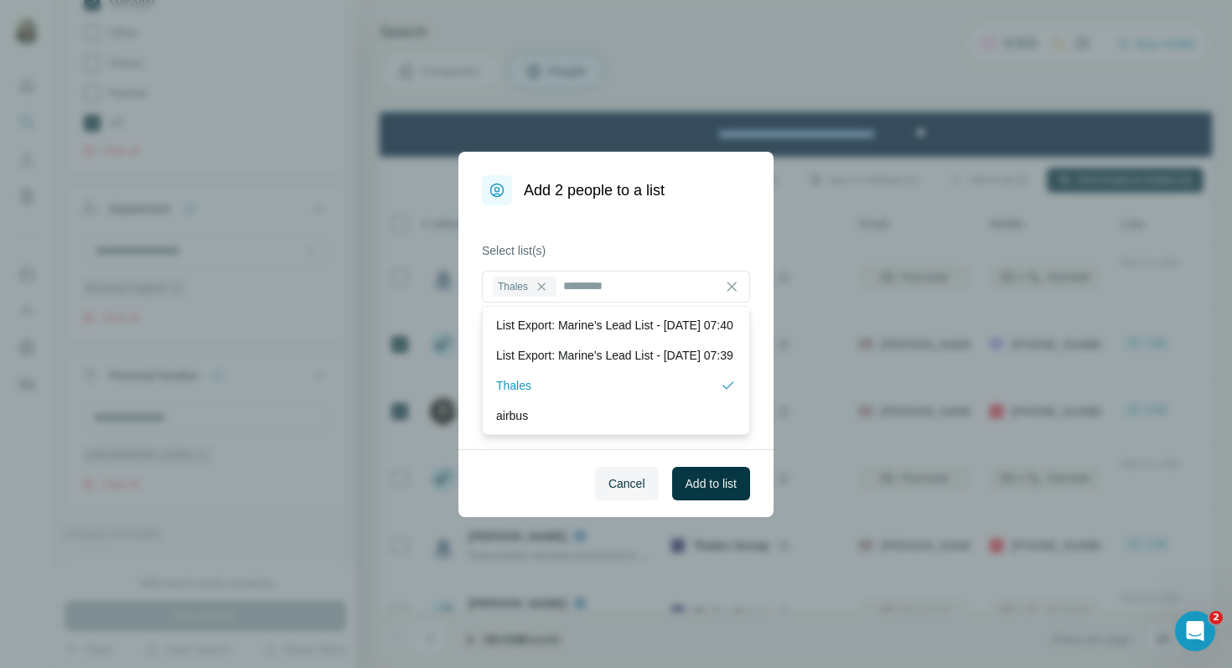
click at [681, 238] on div "Select list(s) [PERSON_NAME] Create a new list" at bounding box center [615, 327] width 315 height 244
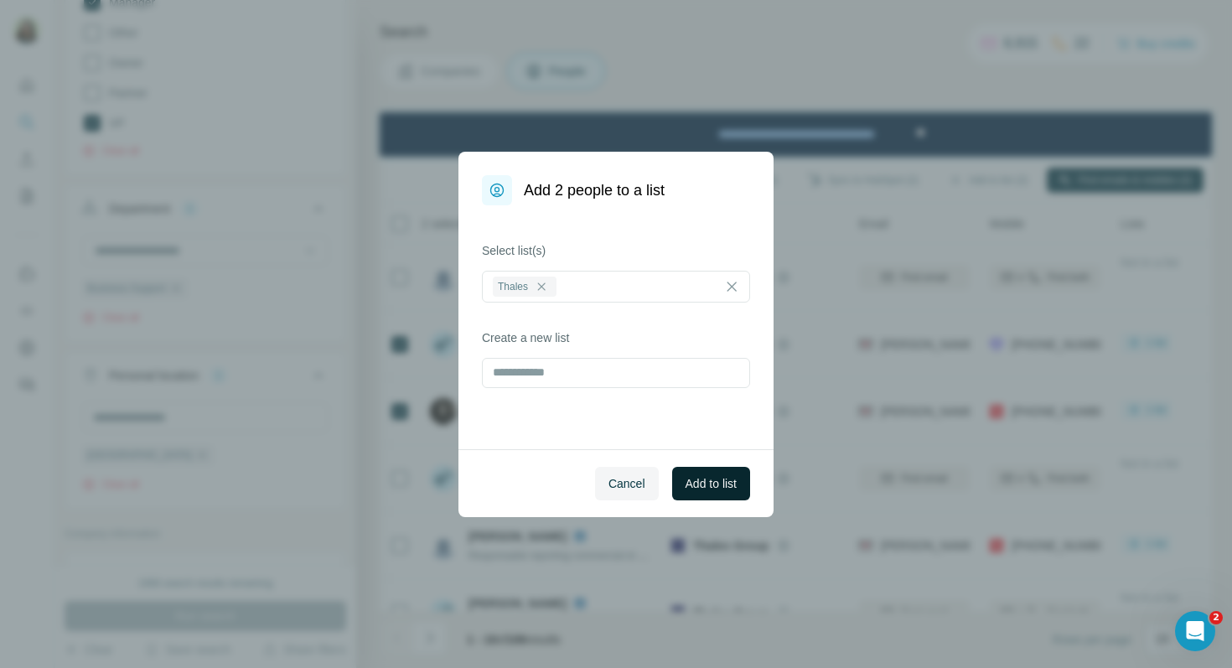
click at [712, 484] on span "Add to list" at bounding box center [711, 483] width 51 height 17
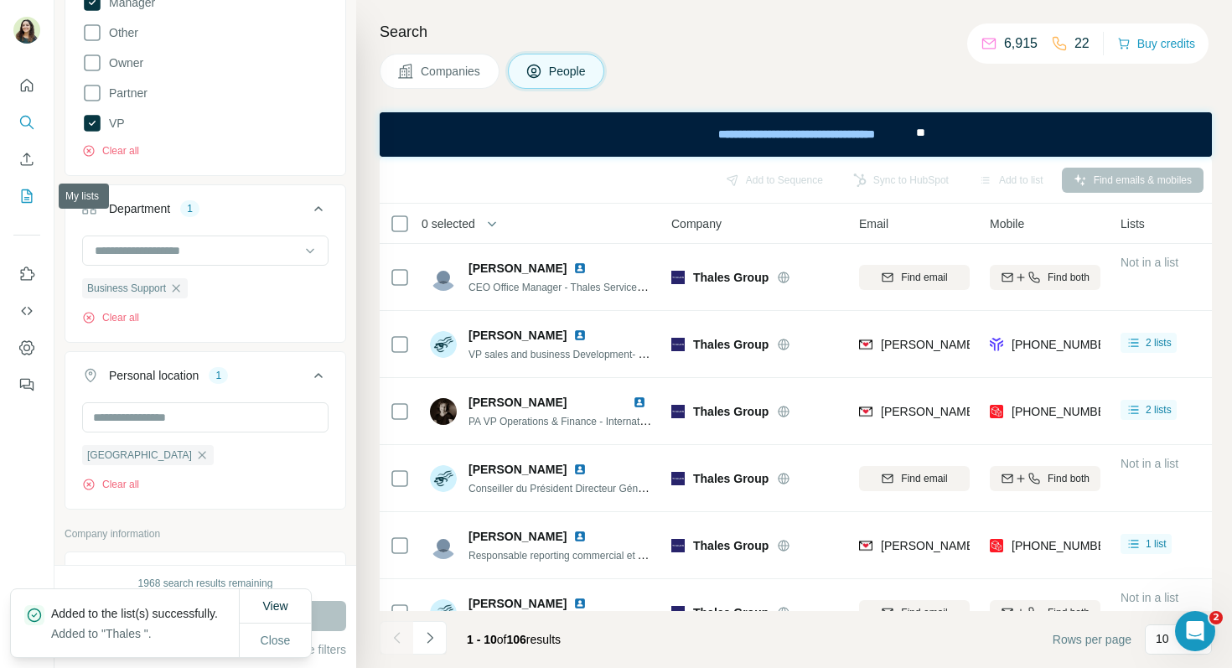
click at [31, 198] on icon "My lists" at bounding box center [26, 196] width 17 height 17
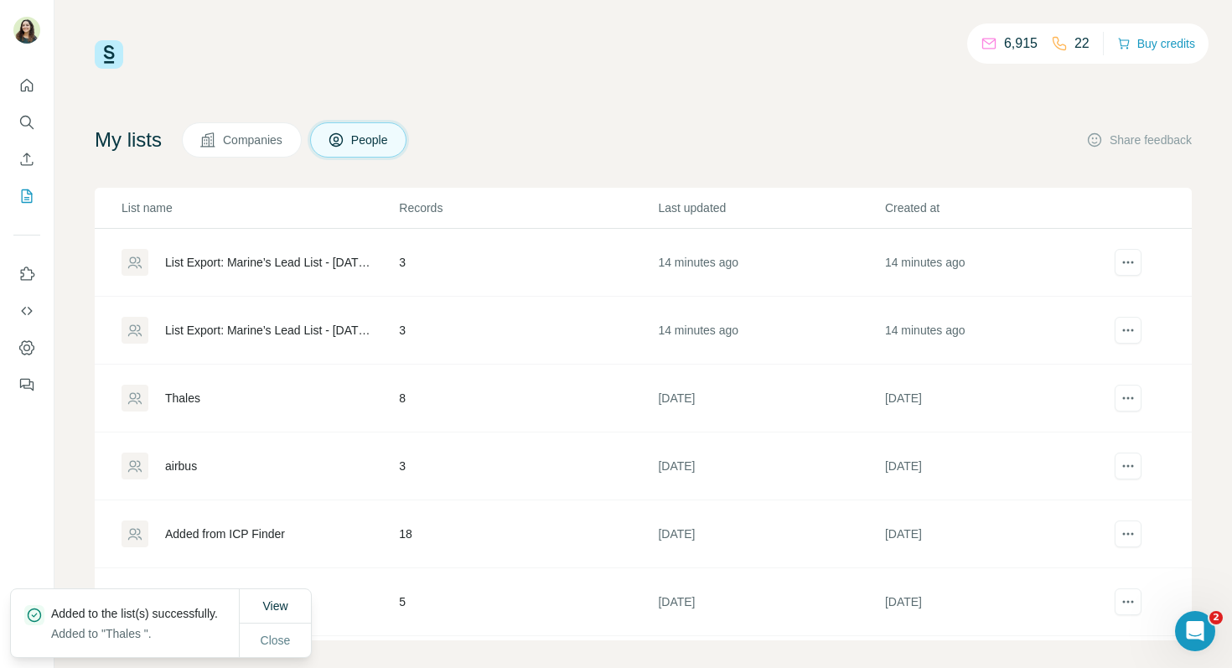
click at [178, 397] on div "Thales" at bounding box center [182, 398] width 35 height 17
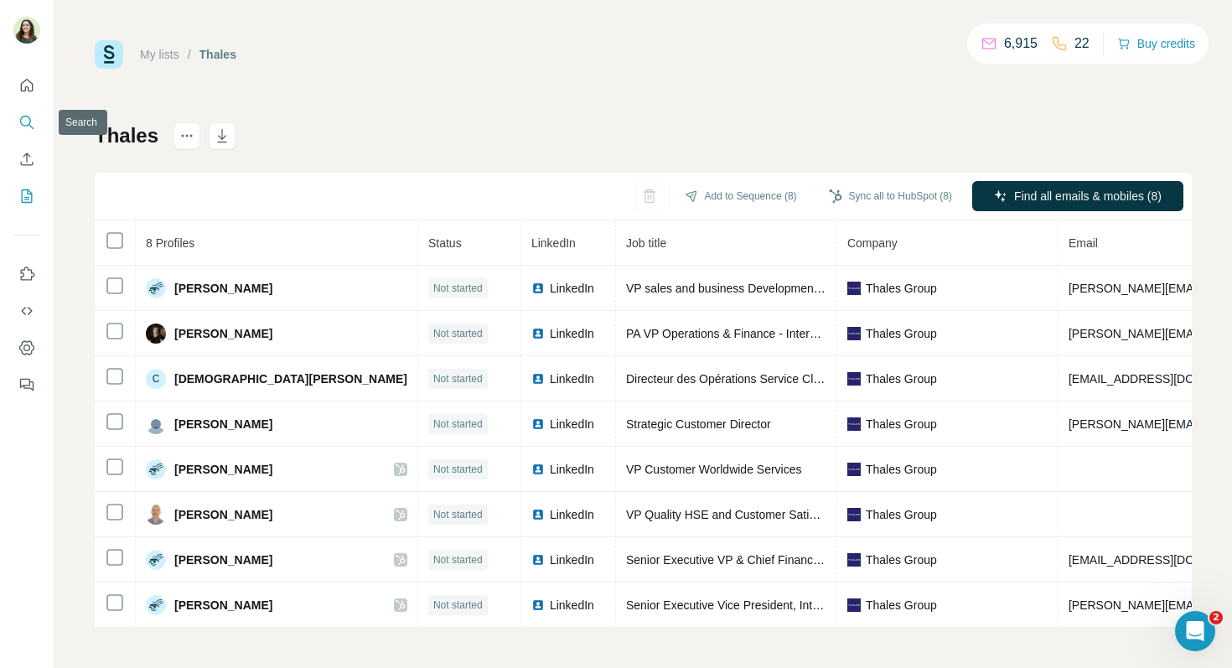
click at [33, 126] on icon "Search" at bounding box center [26, 122] width 17 height 17
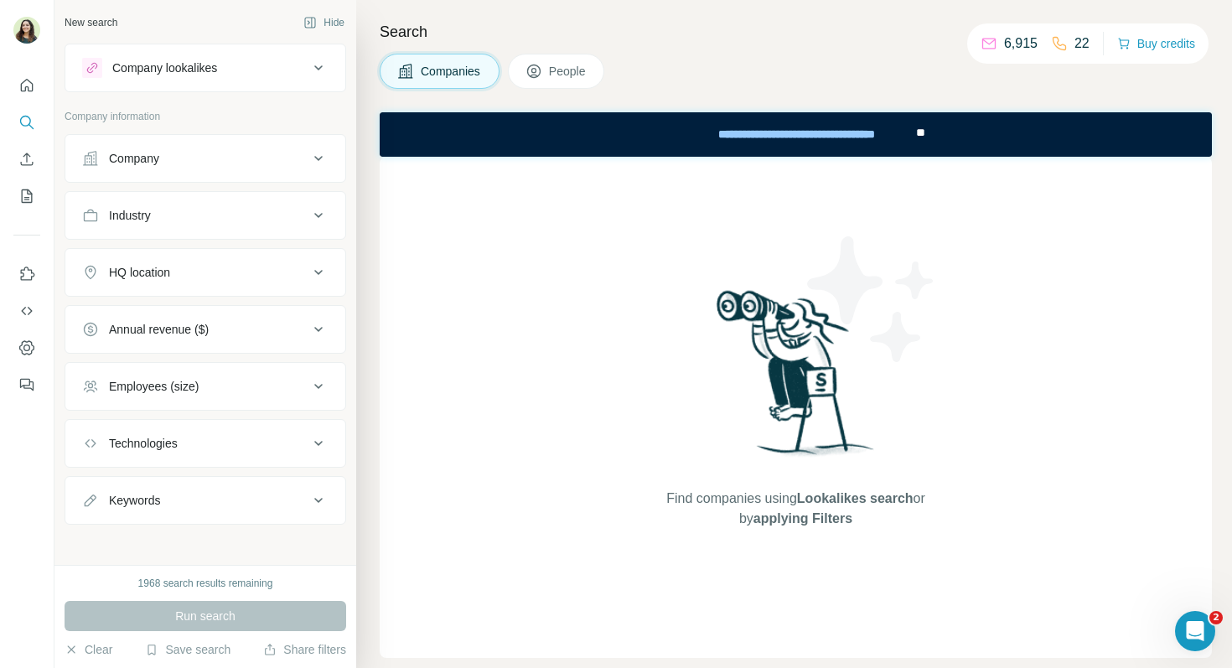
click at [160, 66] on div "Company lookalikes" at bounding box center [164, 68] width 105 height 17
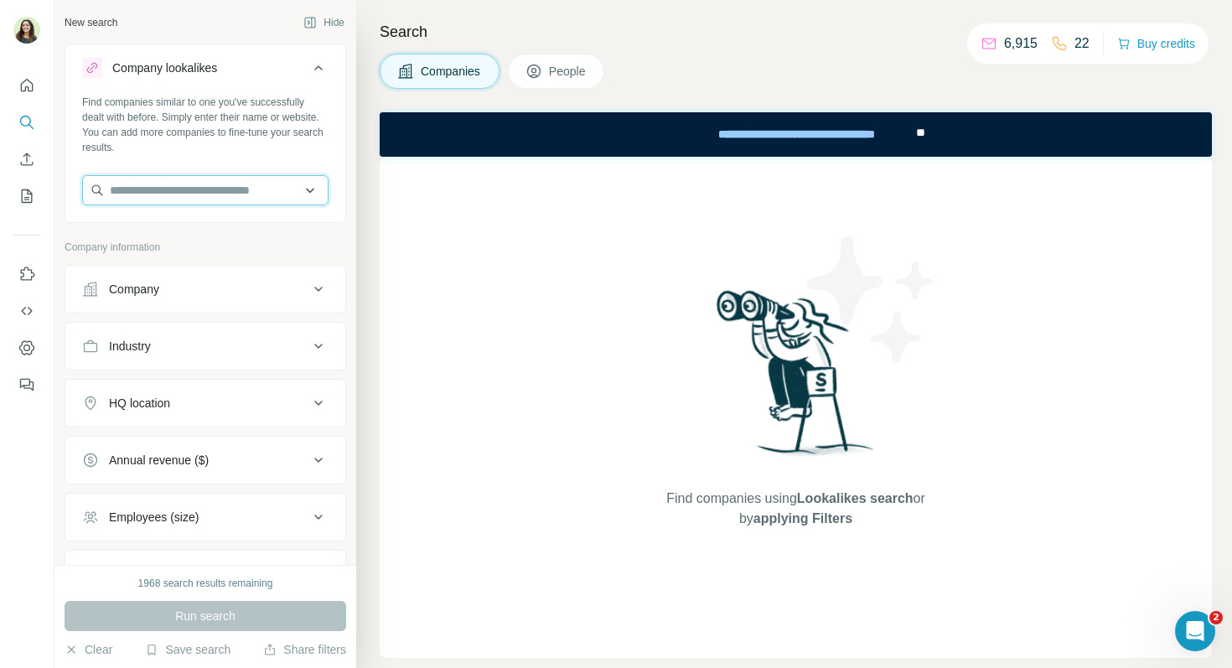
click at [165, 192] on input "text" at bounding box center [205, 190] width 246 height 30
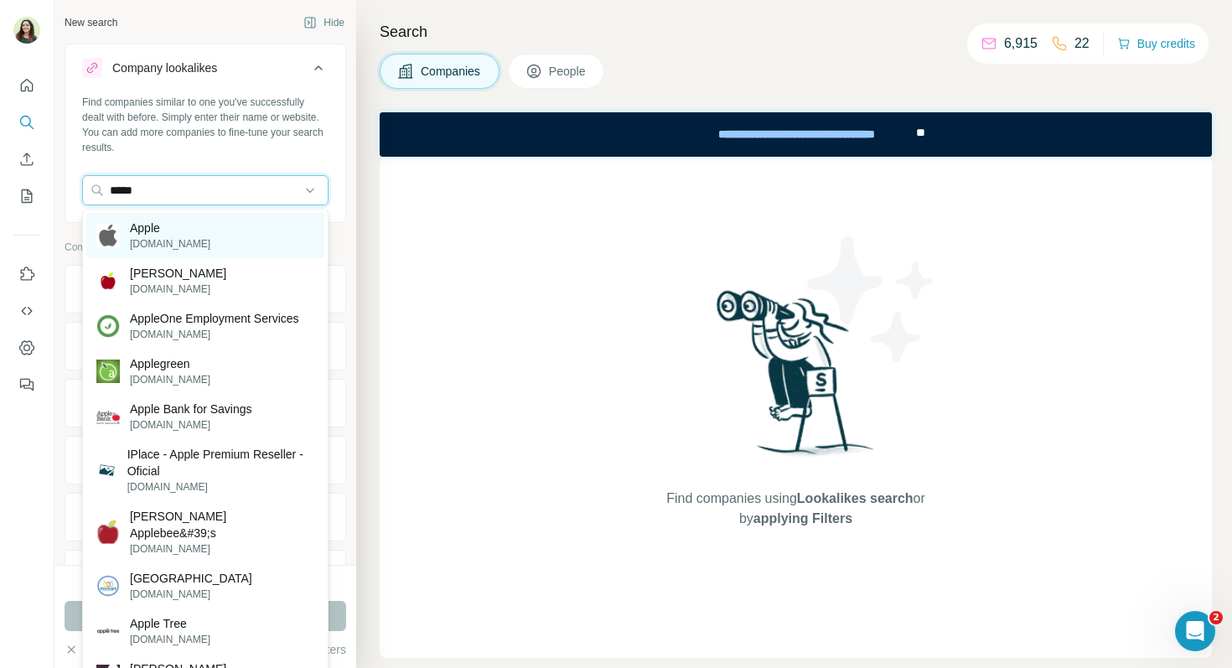
type input "*****"
click at [191, 226] on div "Apple [DOMAIN_NAME]" at bounding box center [205, 235] width 238 height 45
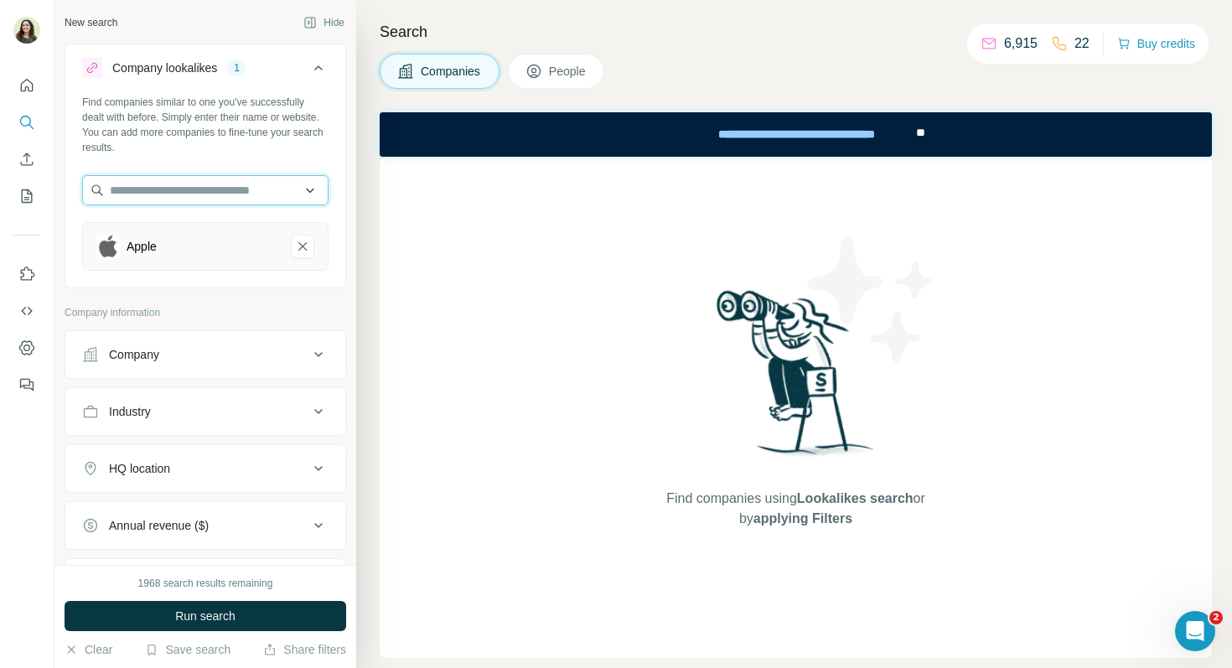
click at [165, 195] on input "text" at bounding box center [205, 190] width 246 height 30
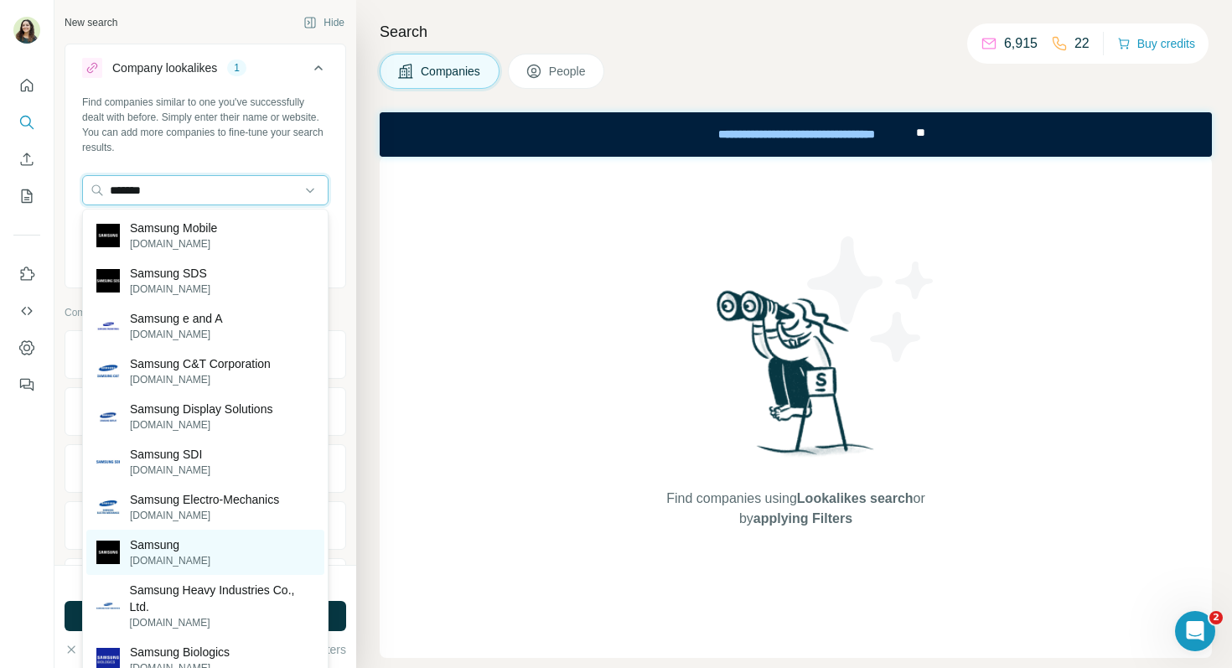
type input "*******"
click at [170, 551] on p "Samsung" at bounding box center [170, 544] width 80 height 17
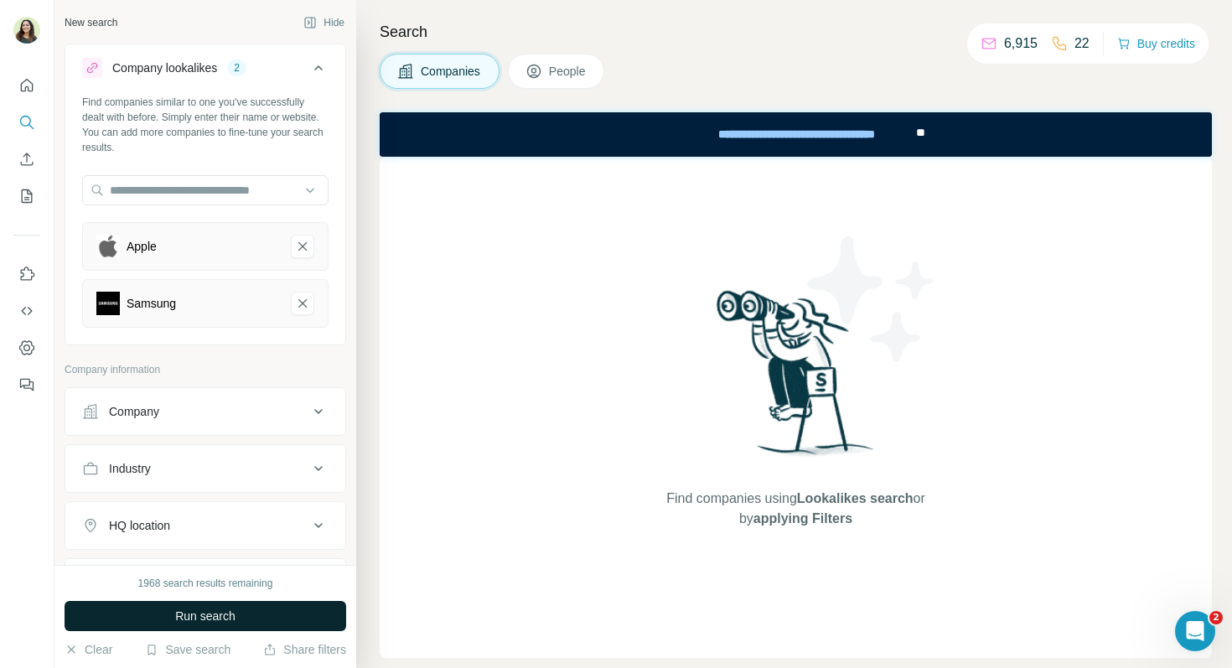
click at [212, 615] on span "Run search" at bounding box center [205, 616] width 60 height 17
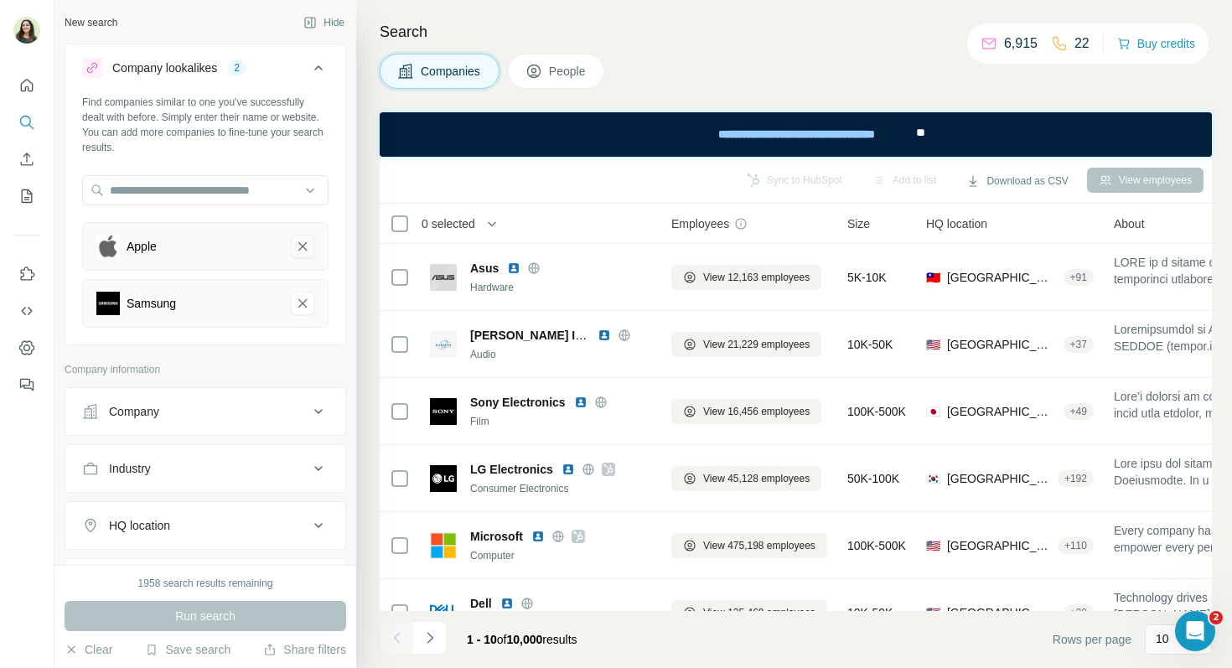
click at [302, 244] on icon "Apple-remove-button" at bounding box center [302, 246] width 15 height 17
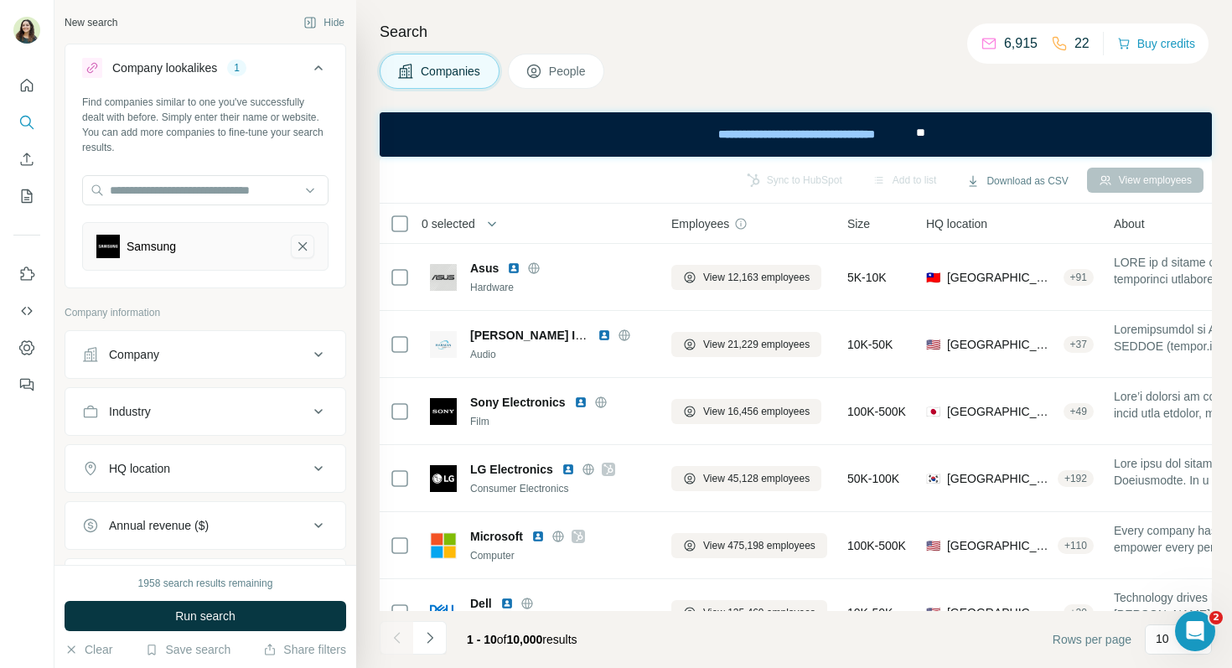
click at [302, 244] on icon "Samsung-remove-button" at bounding box center [302, 246] width 15 height 17
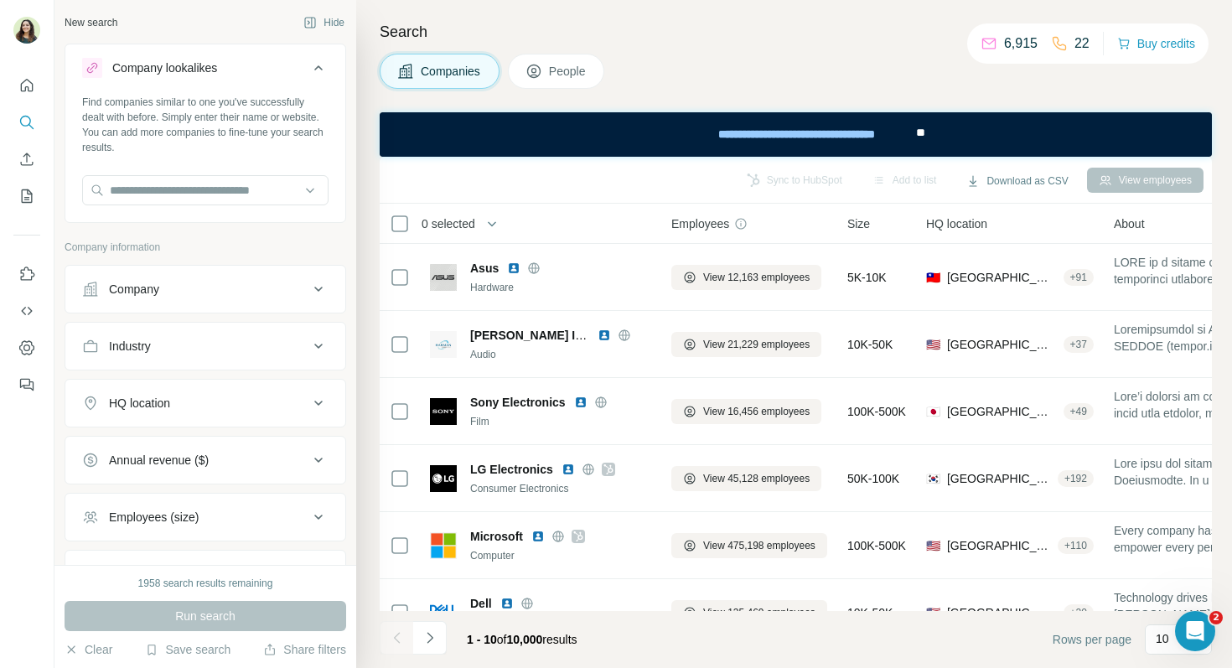
click at [199, 143] on div "Find companies similar to one you've successfully dealt with before. Simply ent…" at bounding box center [205, 125] width 246 height 60
click at [29, 91] on icon "Quick start" at bounding box center [27, 85] width 13 height 13
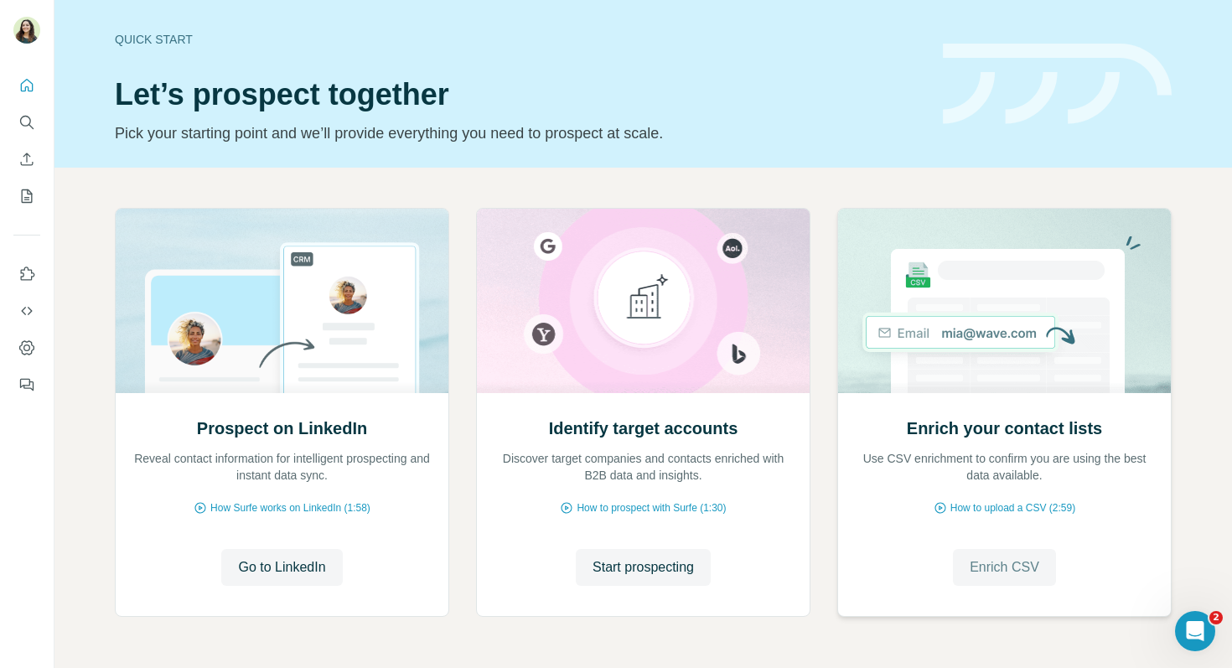
click at [986, 567] on span "Enrich CSV" at bounding box center [1005, 567] width 70 height 20
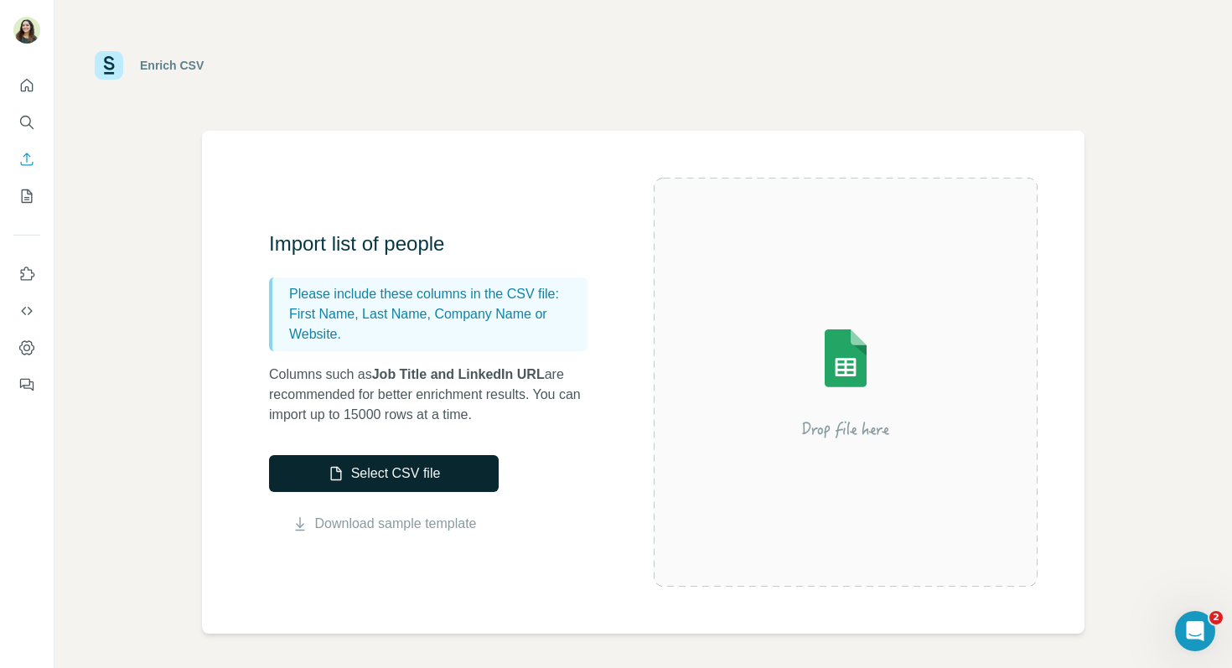
click at [432, 477] on button "Select CSV file" at bounding box center [384, 473] width 230 height 37
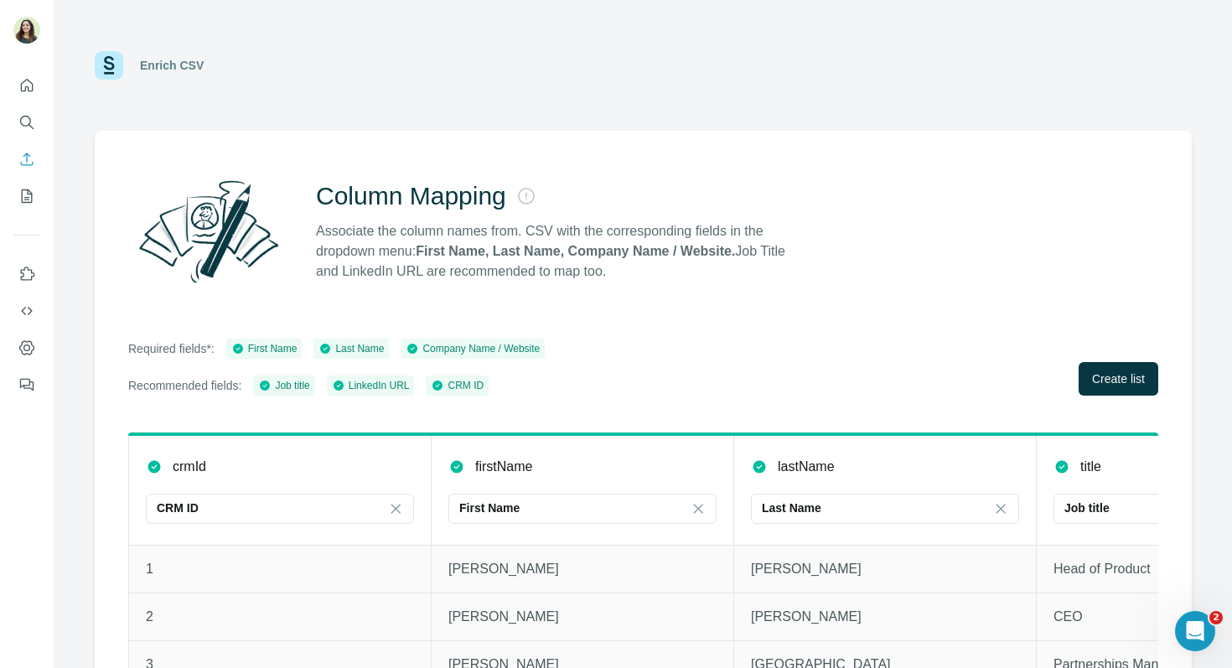
scroll to position [50, 0]
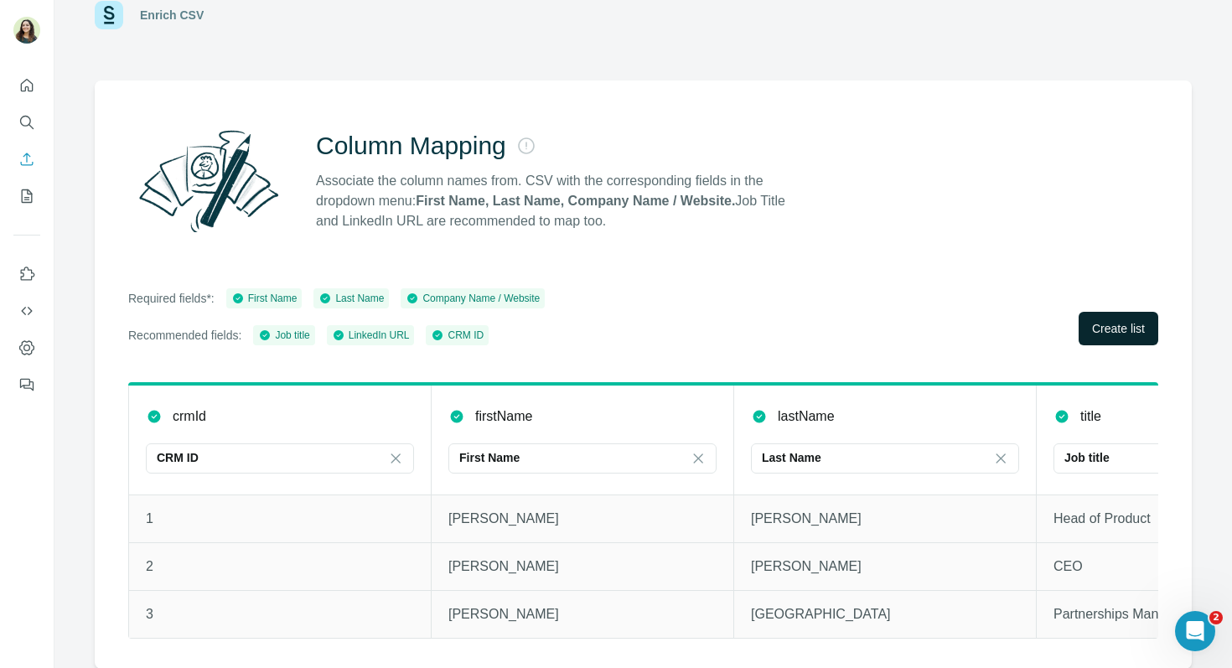
click at [1106, 321] on span "Create list" at bounding box center [1118, 328] width 53 height 17
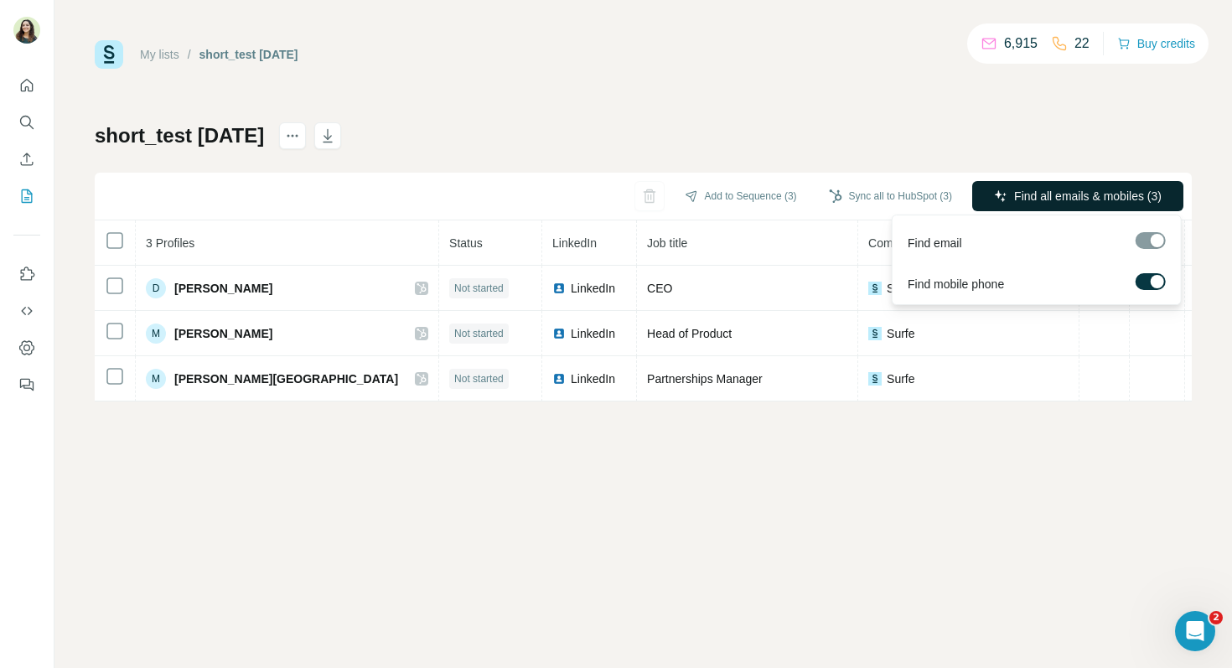
click at [1048, 194] on span "Find all emails & mobiles (3)" at bounding box center [1088, 196] width 148 height 17
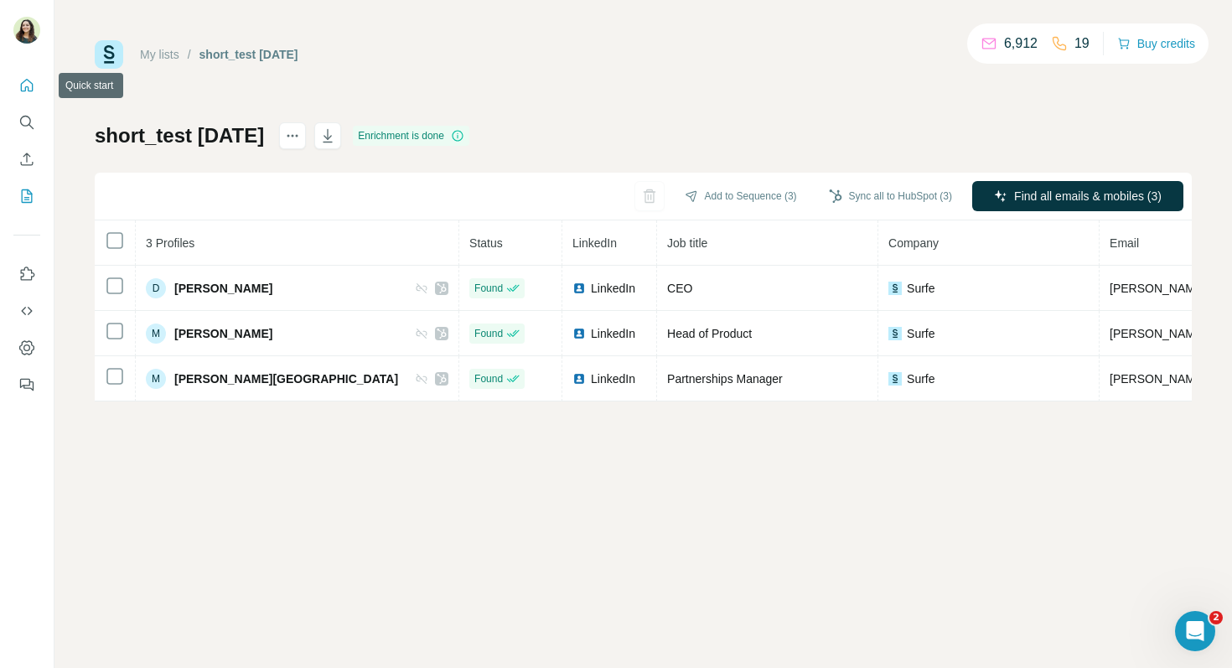
click at [26, 87] on icon "Quick start" at bounding box center [26, 85] width 17 height 17
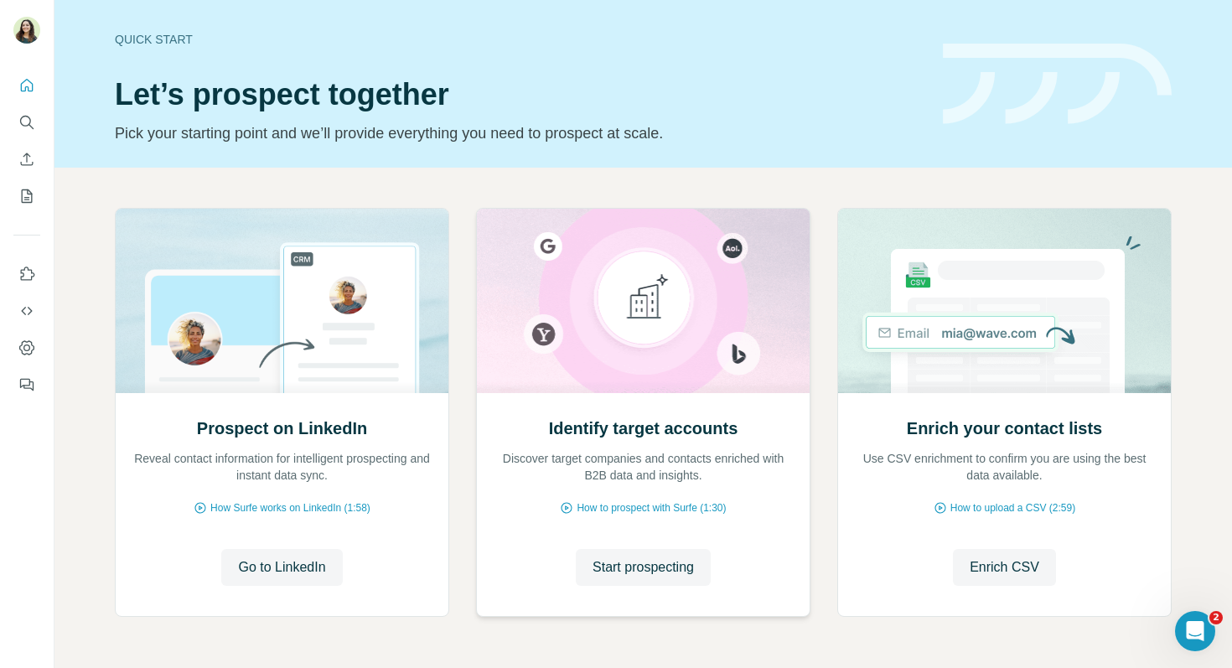
scroll to position [56, 0]
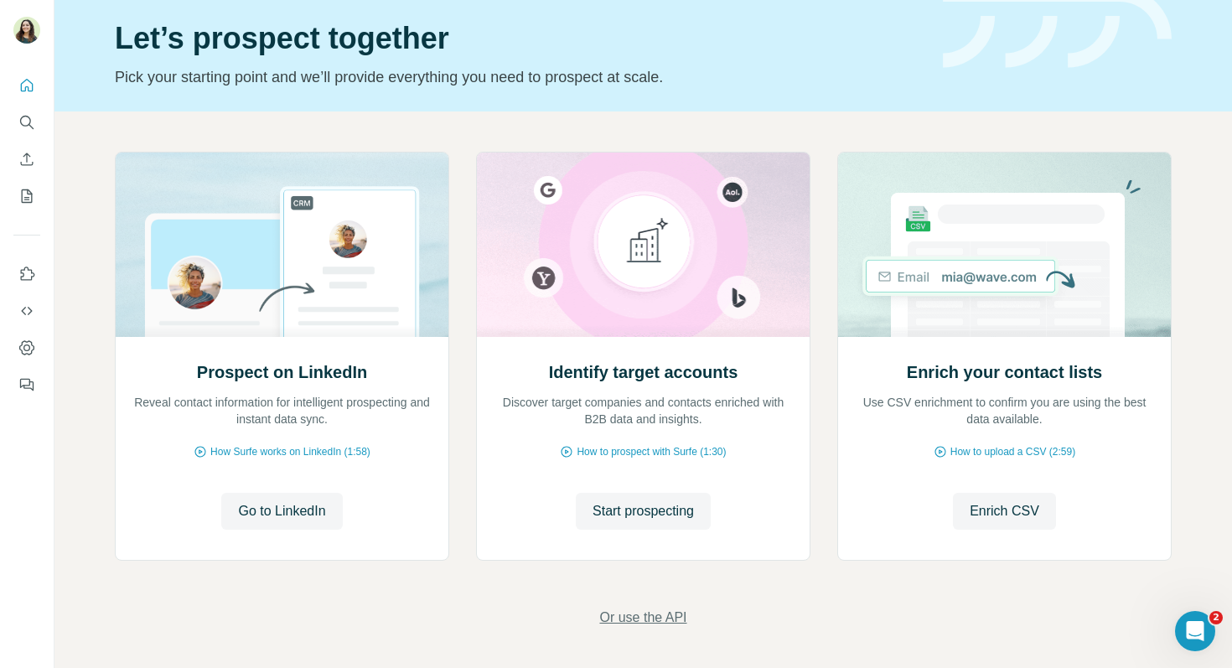
click at [645, 616] on span "Or use the API" at bounding box center [642, 618] width 87 height 20
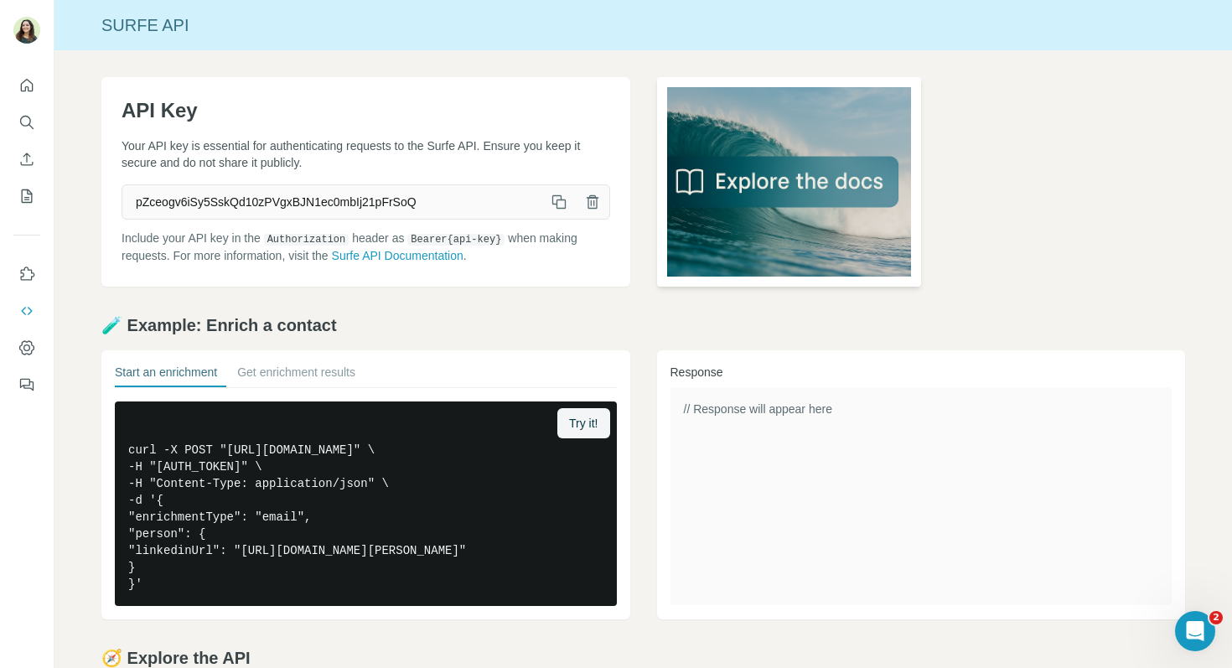
click at [805, 184] on img at bounding box center [789, 182] width 264 height 210
